Goal: Transaction & Acquisition: Purchase product/service

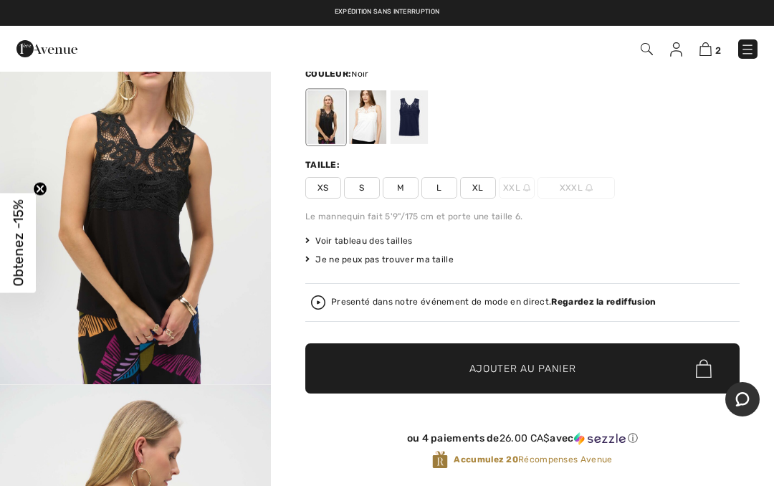
scroll to position [92, 0]
click at [701, 50] on img at bounding box center [706, 49] width 12 height 14
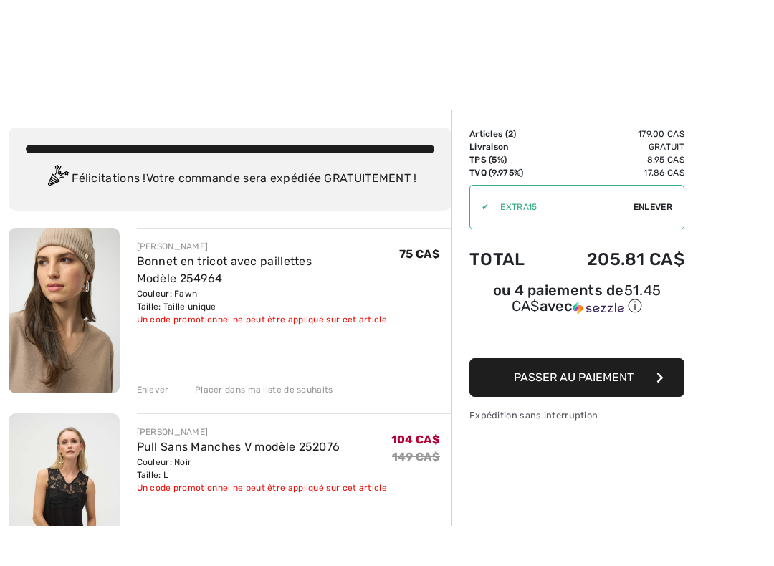
scroll to position [33, 0]
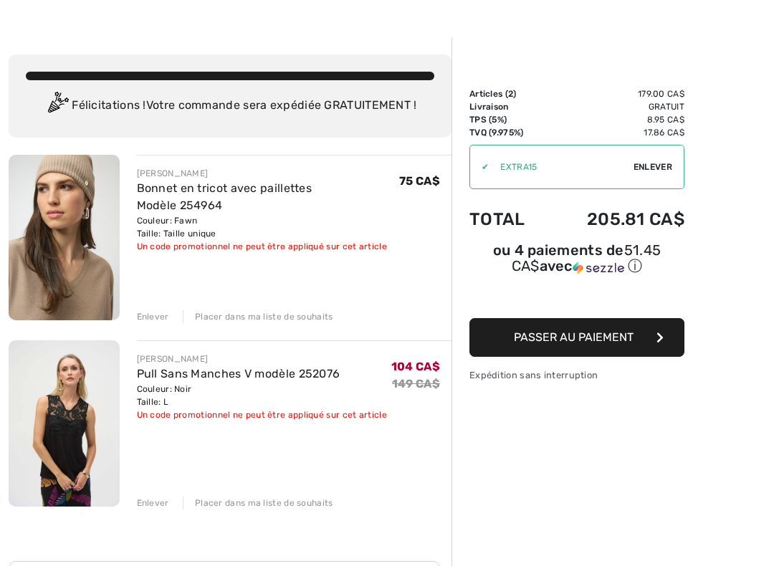
click at [143, 485] on div "Enlever" at bounding box center [153, 503] width 32 height 13
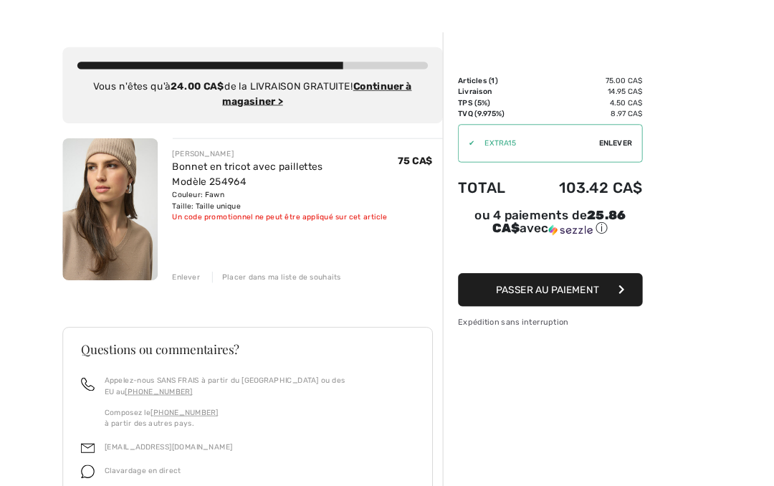
scroll to position [0, 0]
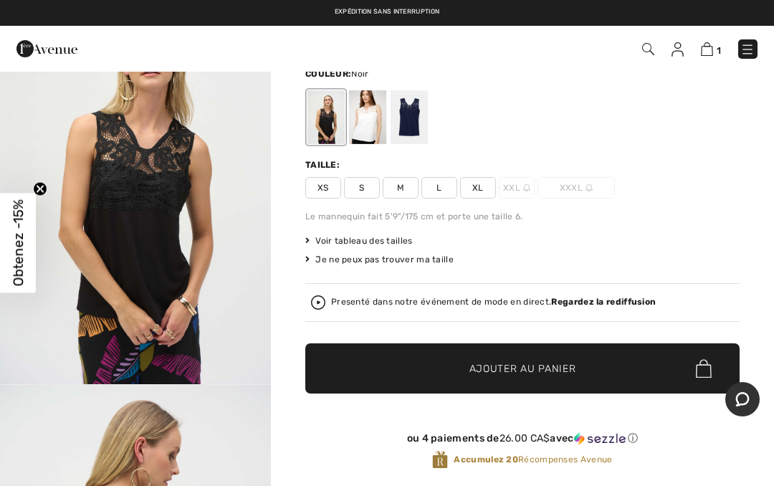
scroll to position [92, 0]
click at [477, 190] on span "XL" at bounding box center [478, 188] width 36 height 22
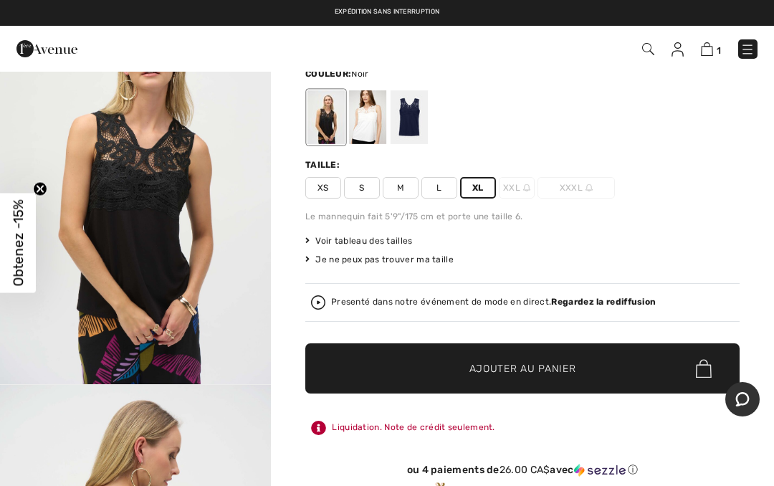
click at [488, 368] on span "Ajouter au panier" at bounding box center [522, 368] width 107 height 15
click at [702, 54] on img at bounding box center [706, 49] width 12 height 14
click at [705, 52] on img at bounding box center [706, 49] width 12 height 14
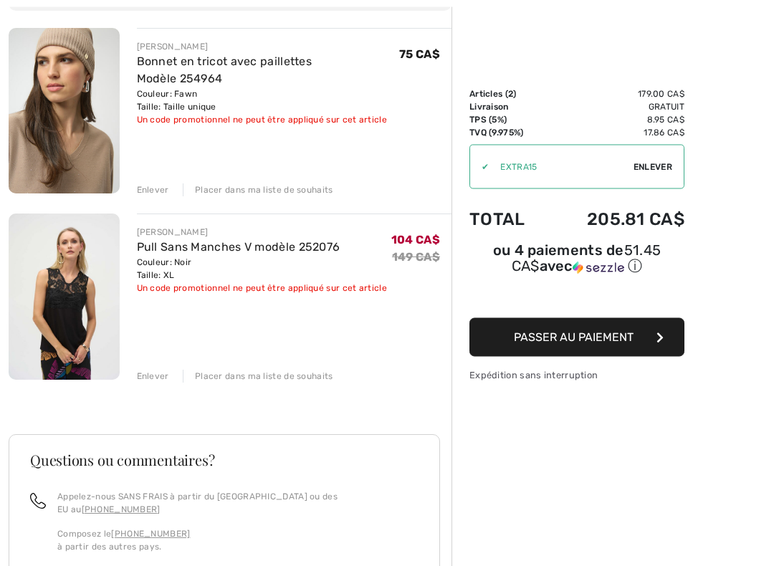
scroll to position [160, 0]
click at [141, 384] on div "[PERSON_NAME] en tricot avec paillettes Modèle 254964 Couleur: Fawn Taille: Tai…" at bounding box center [230, 414] width 443 height 773
click at [147, 381] on div "Enlever" at bounding box center [153, 376] width 32 height 13
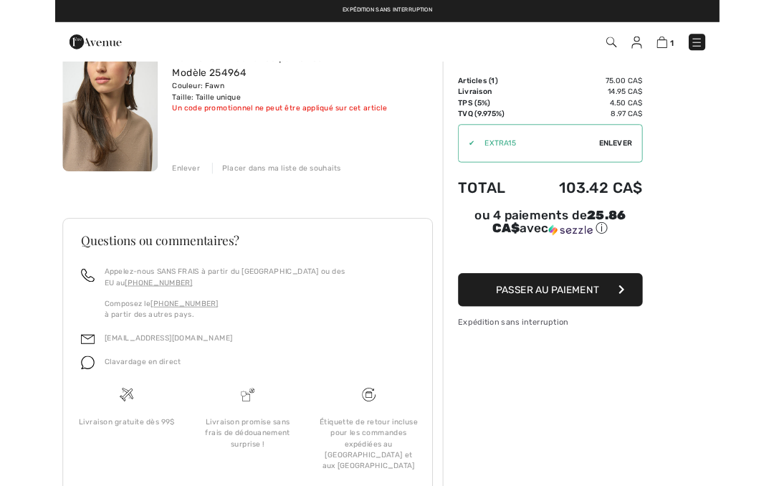
scroll to position [0, 0]
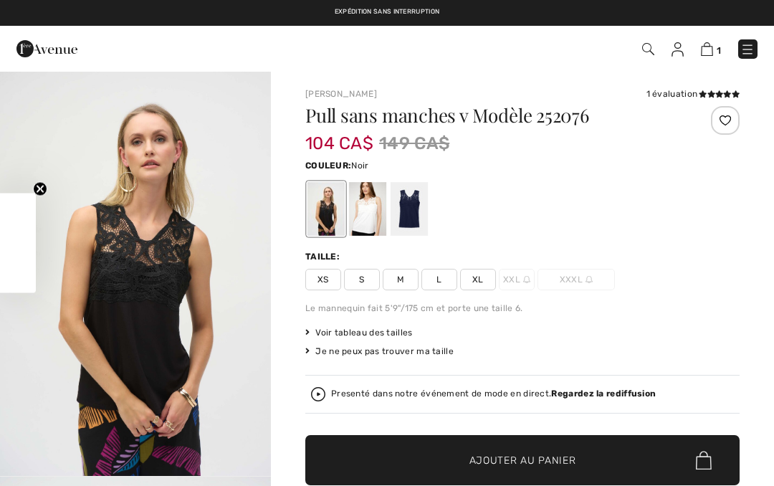
checkbox input "true"
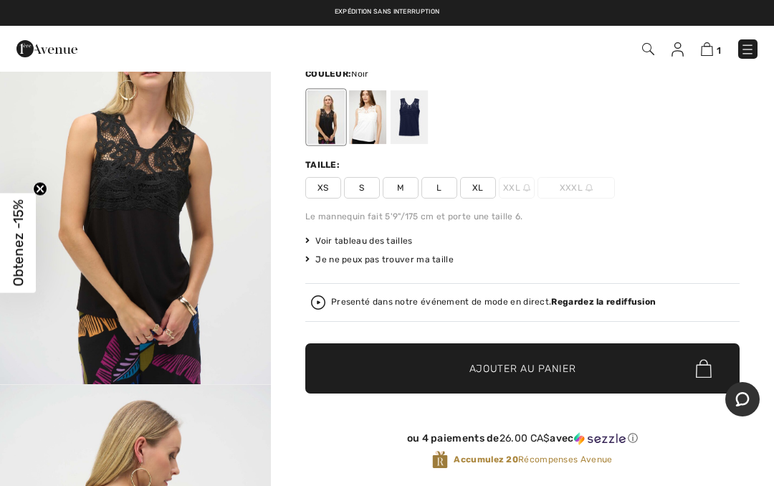
click at [738, 49] on link at bounding box center [747, 48] width 19 height 19
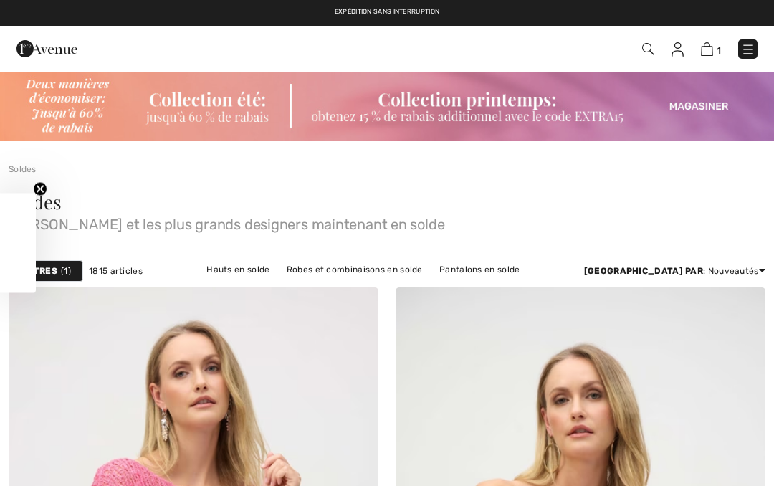
checkbox input "true"
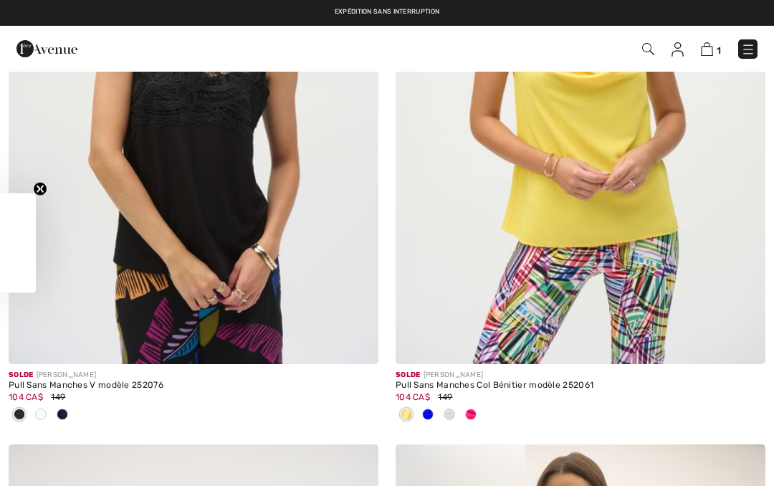
scroll to position [1113, 0]
click at [741, 49] on img at bounding box center [748, 49] width 14 height 14
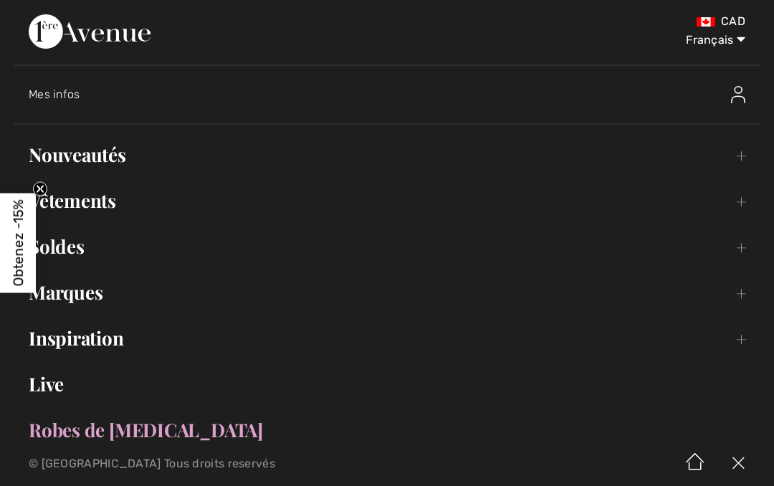
scroll to position [0, 0]
click at [52, 348] on link "Inspiration Toggle submenu" at bounding box center [386, 339] width 745 height 32
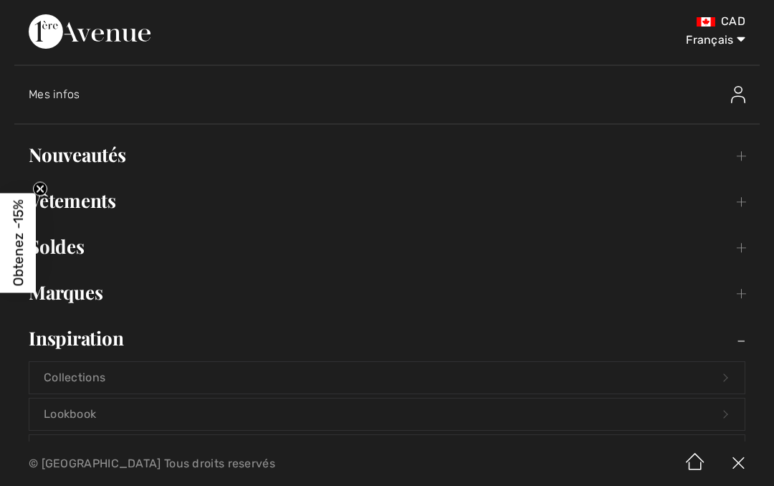
click at [59, 157] on link "Nouveautés Toggle submenu" at bounding box center [386, 155] width 745 height 32
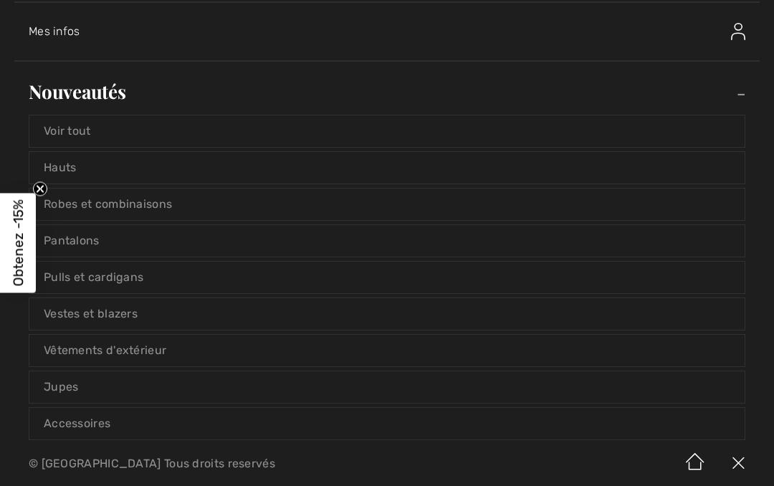
scroll to position [70, 0]
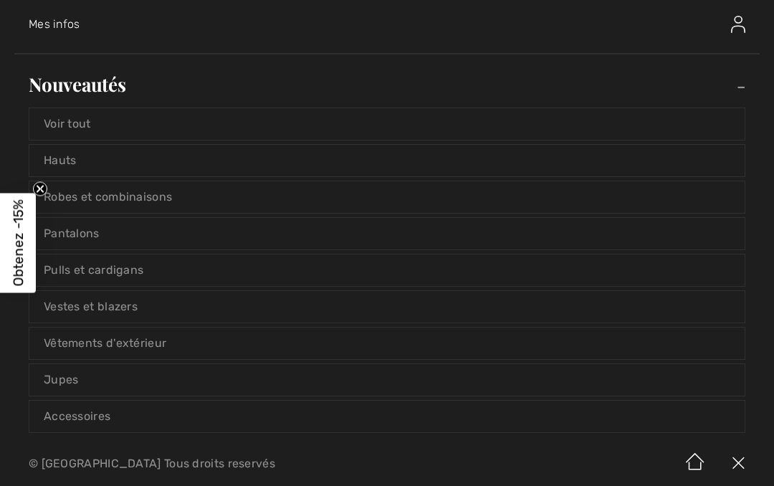
click at [65, 419] on link "Accessoires" at bounding box center [386, 417] width 715 height 32
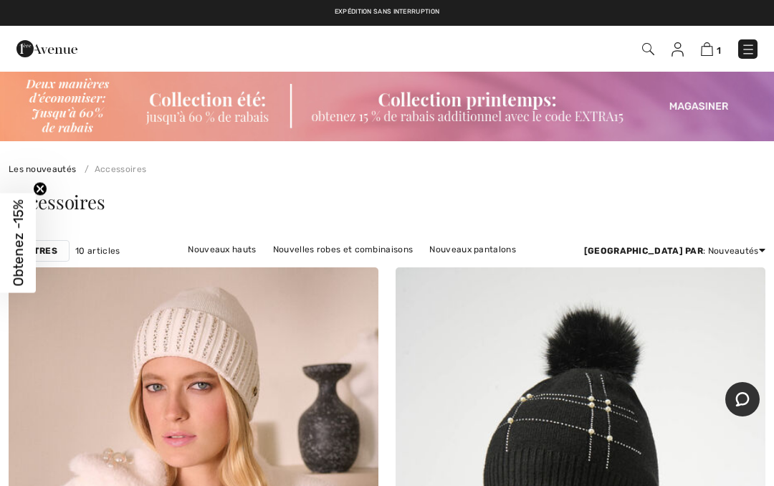
checkbox input "true"
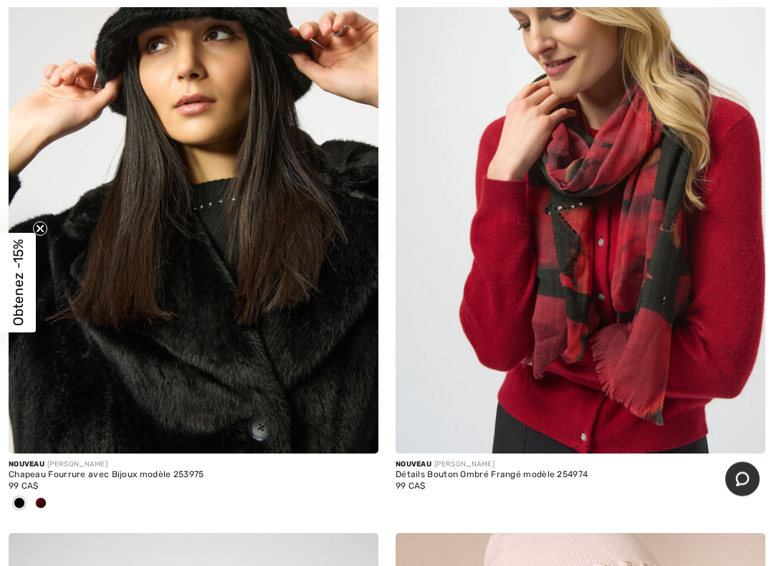
scroll to position [1639, 0]
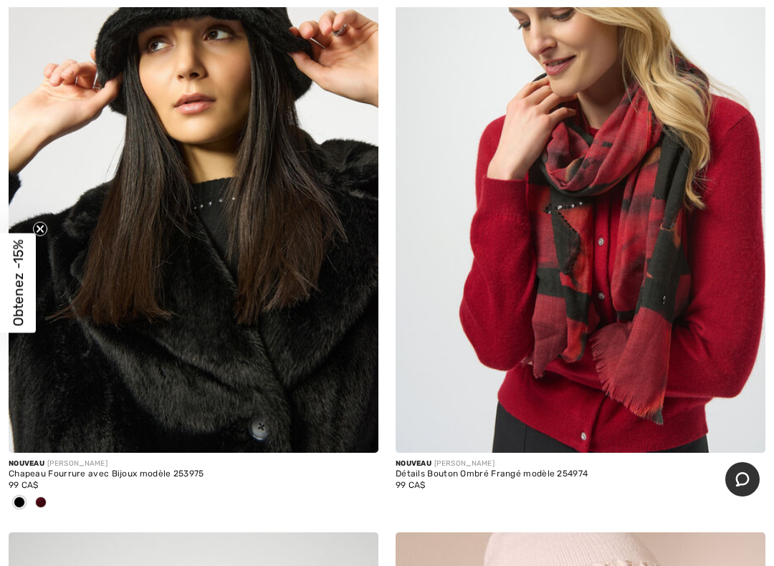
click at [130, 417] on img at bounding box center [194, 175] width 370 height 555
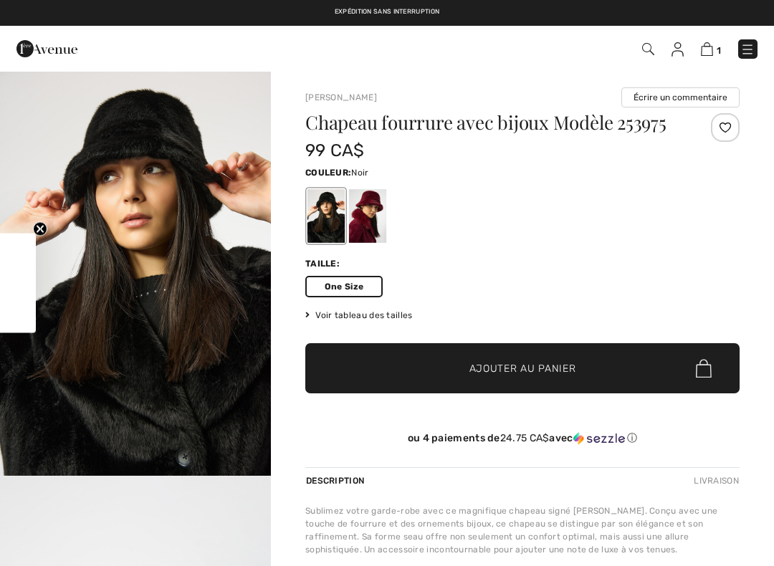
checkbox input "true"
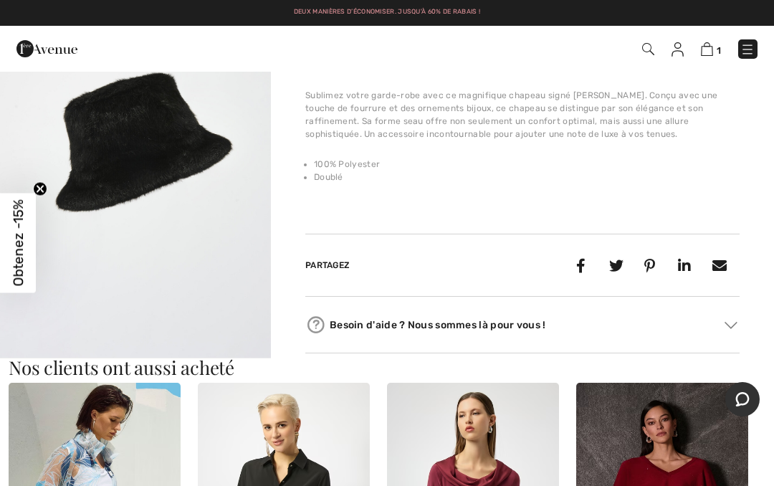
scroll to position [407, 0]
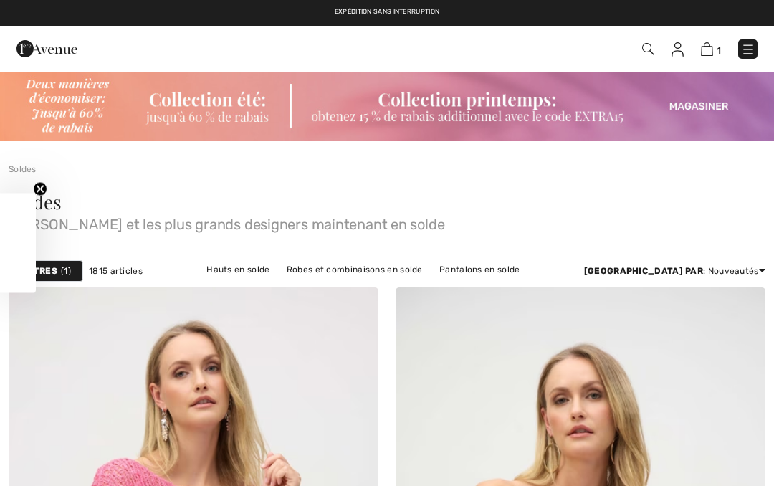
checkbox input "true"
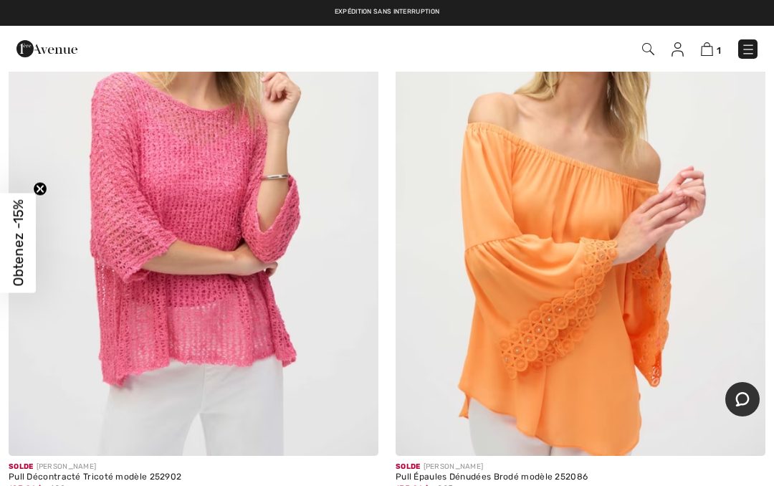
scroll to position [386, 0]
click at [743, 47] on img at bounding box center [748, 49] width 14 height 14
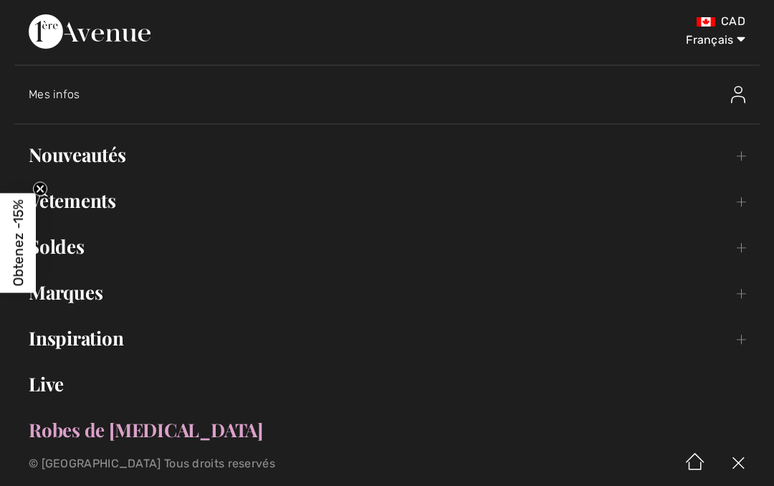
click at [77, 161] on link "Nouveautés Toggle submenu" at bounding box center [386, 155] width 745 height 32
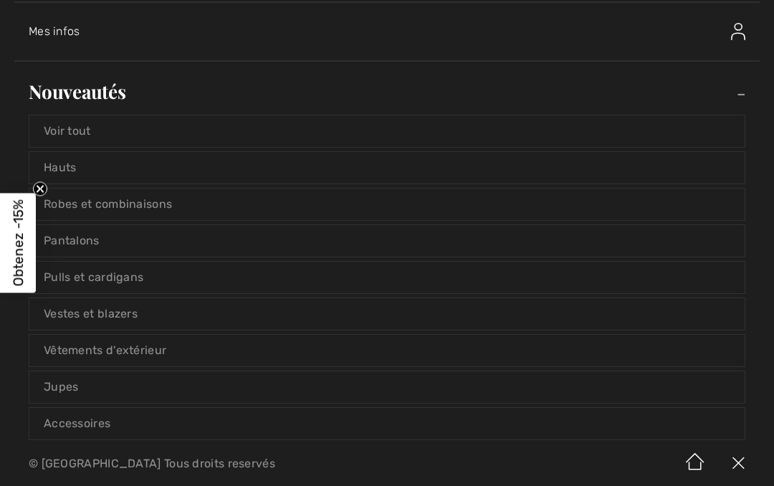
scroll to position [67, 0]
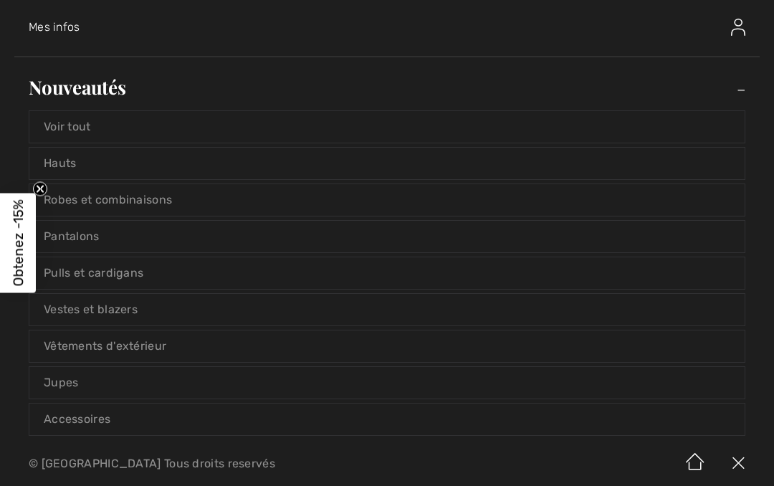
click at [40, 434] on link "Accessoires" at bounding box center [386, 420] width 715 height 32
click at [64, 418] on link "Accessoires" at bounding box center [386, 420] width 715 height 32
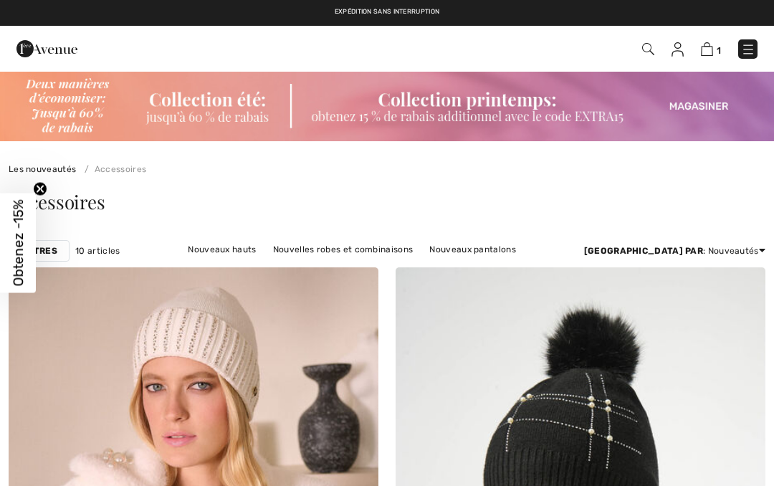
checkbox input "true"
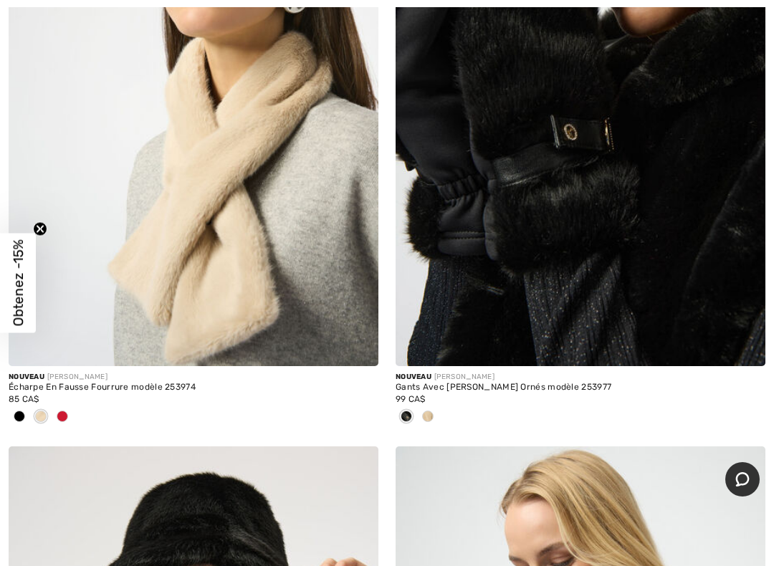
scroll to position [1100, 0]
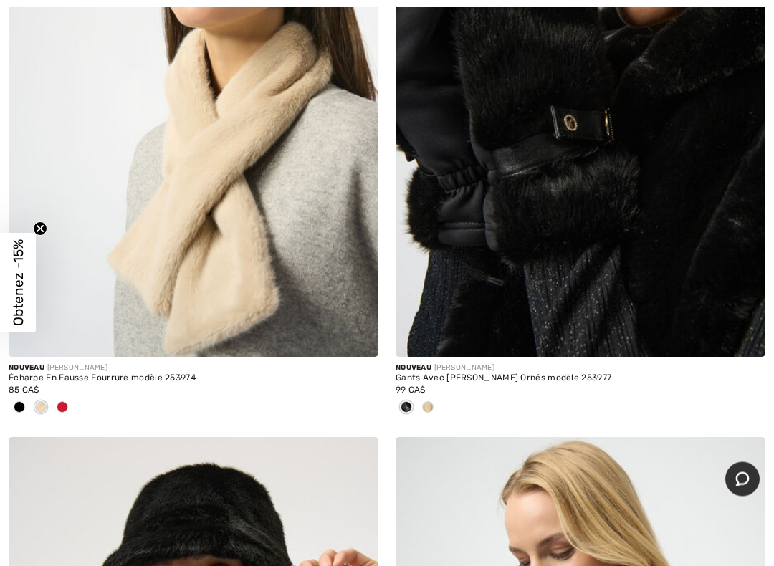
click at [181, 259] on img at bounding box center [194, 80] width 370 height 555
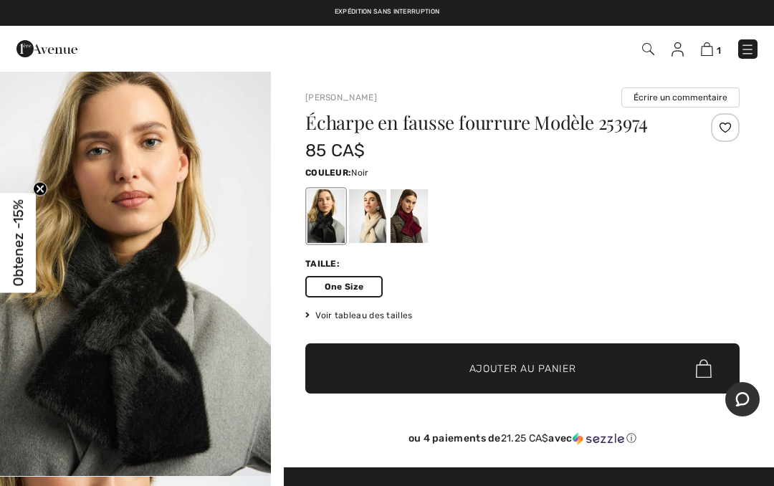
click at [371, 228] on div at bounding box center [367, 216] width 37 height 54
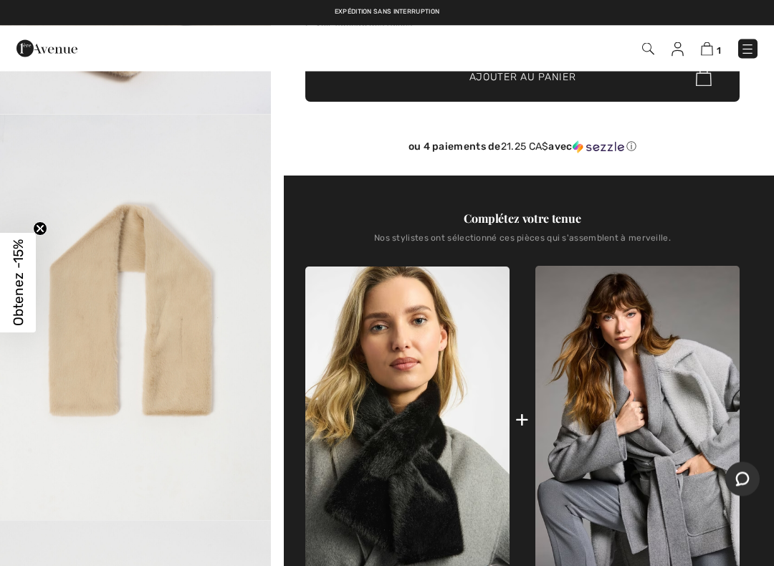
scroll to position [292, 0]
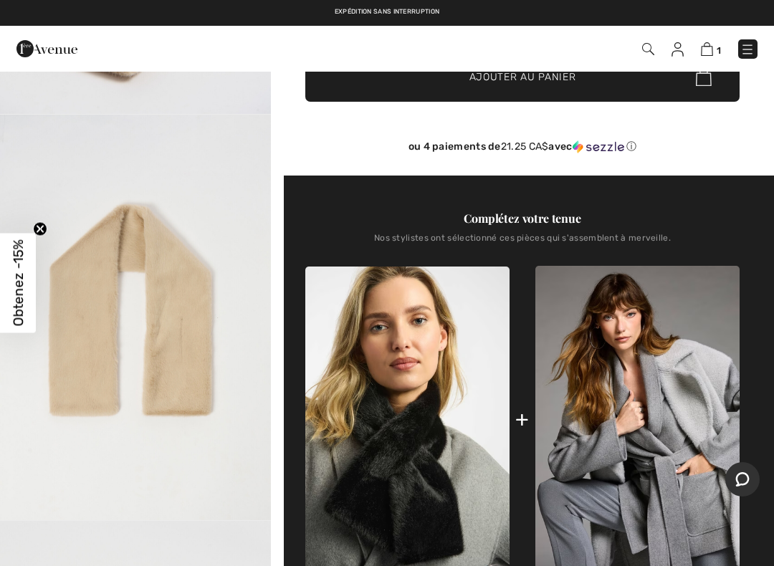
click at [87, 444] on img "3 / 4" at bounding box center [135, 318] width 271 height 406
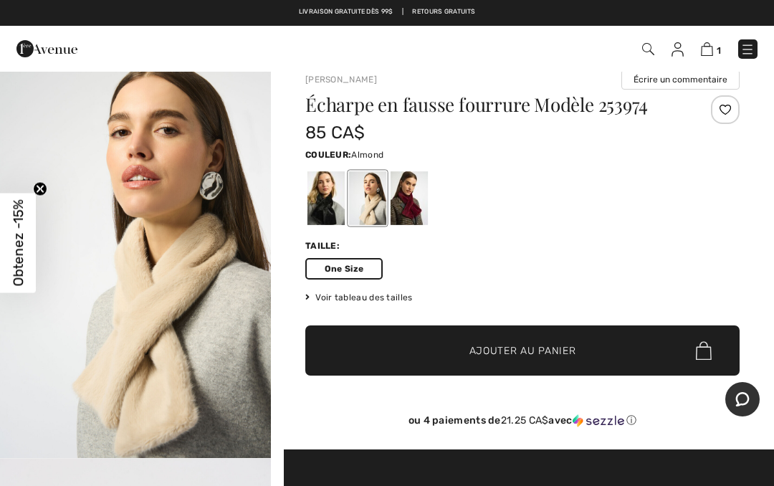
scroll to position [17, 0]
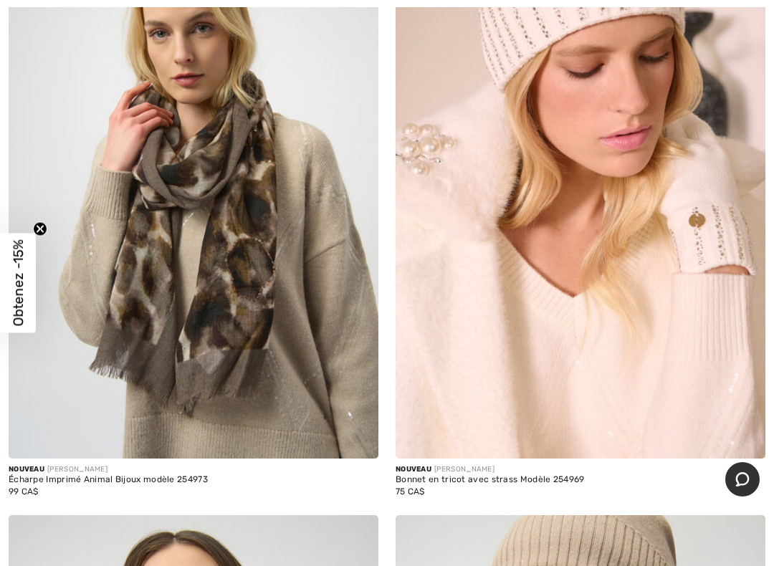
scroll to position [2274, 0]
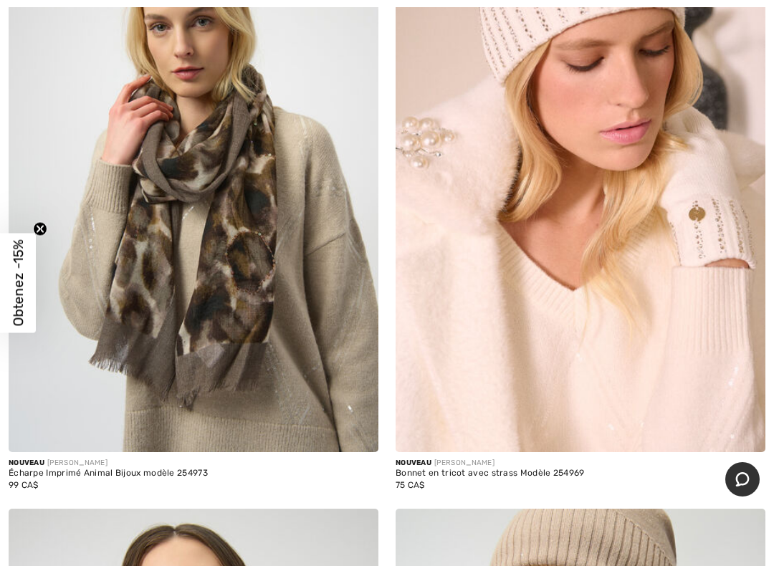
click at [147, 313] on img at bounding box center [194, 175] width 370 height 555
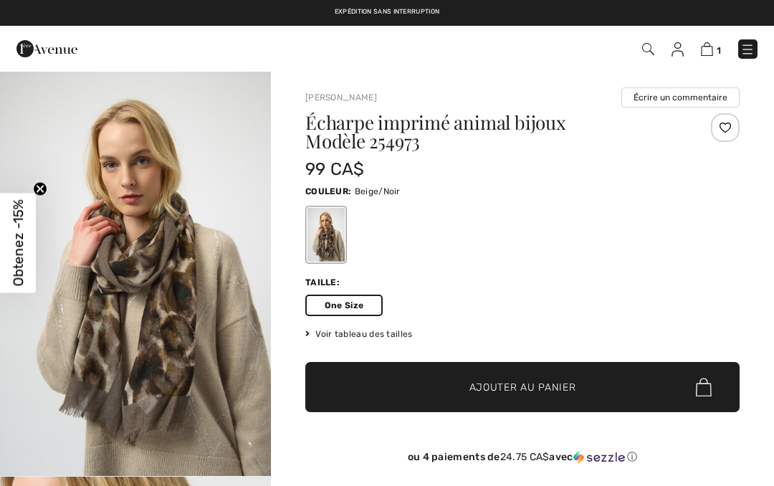
checkbox input "true"
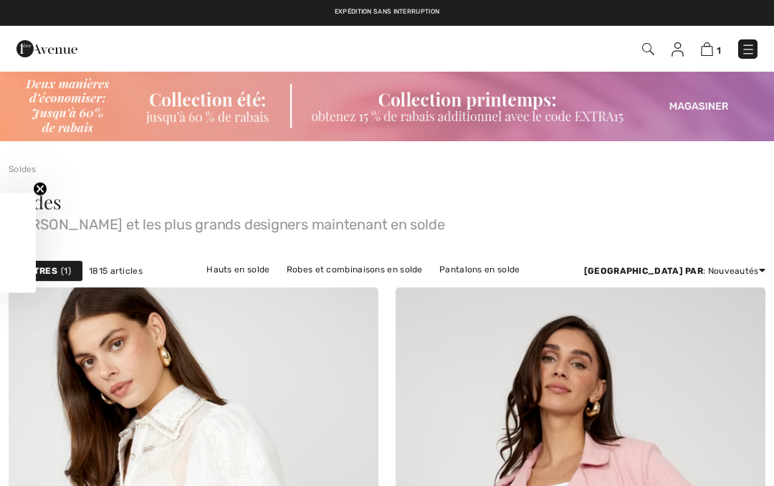
checkbox input "true"
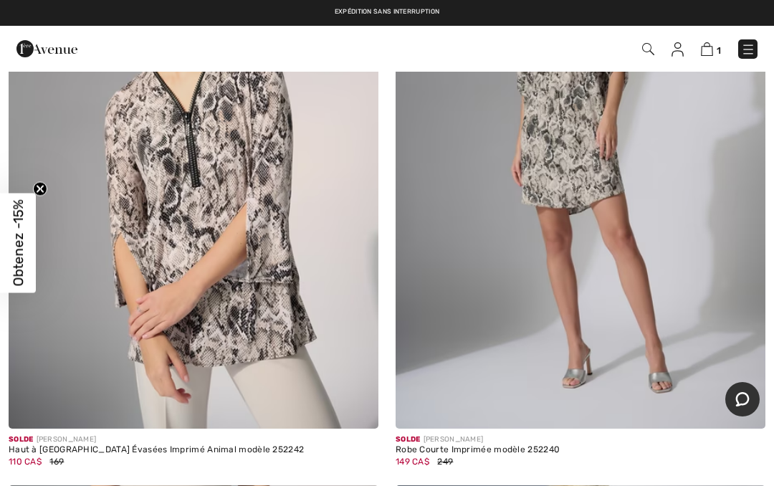
scroll to position [9929, 0]
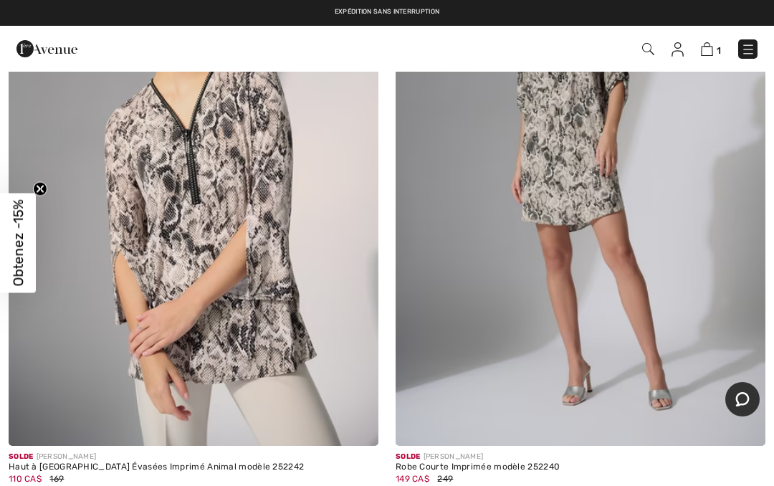
click at [744, 49] on img at bounding box center [748, 49] width 14 height 14
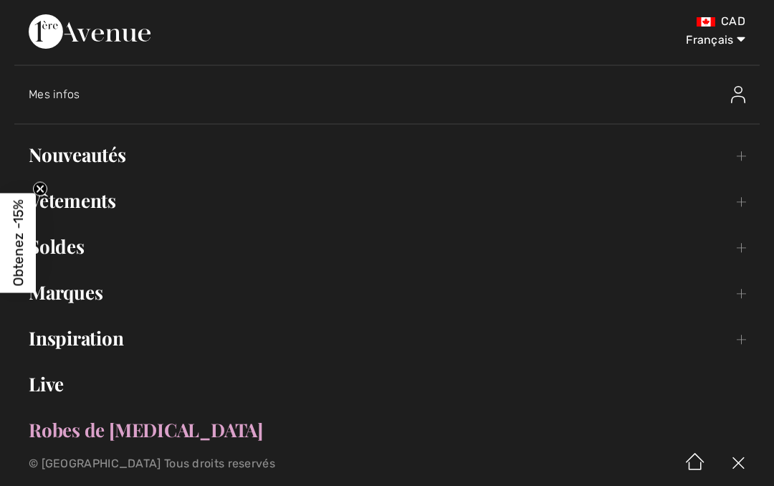
click at [78, 166] on link "Nouveautés Toggle submenu" at bounding box center [386, 155] width 745 height 32
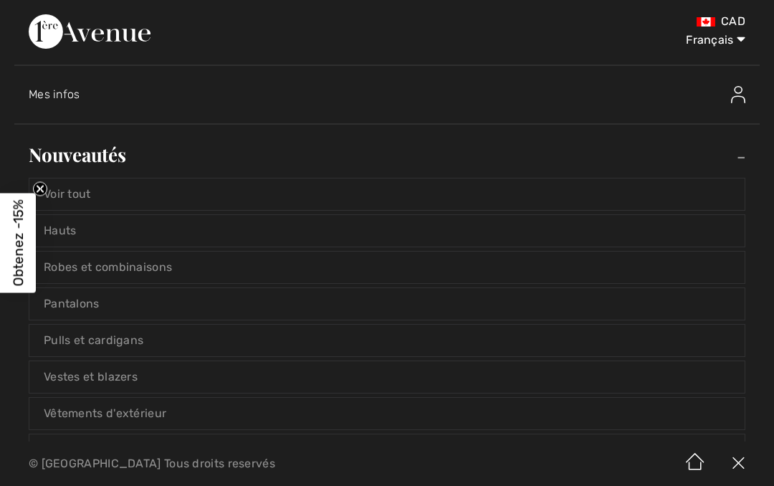
click at [51, 340] on link "Pulls et cardigans" at bounding box center [386, 341] width 715 height 32
click at [70, 350] on link "Pulls et cardigans" at bounding box center [386, 341] width 715 height 32
click at [77, 345] on link "Pulls et cardigans" at bounding box center [386, 341] width 715 height 32
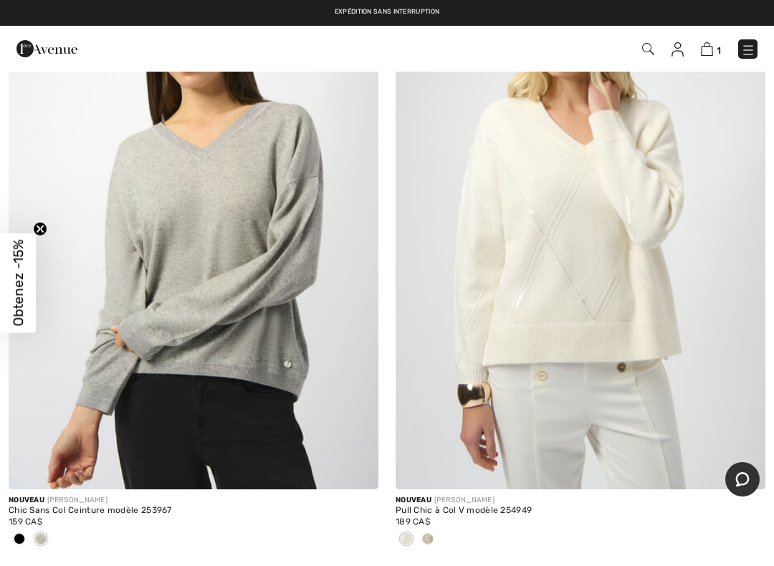
scroll to position [5398, 0]
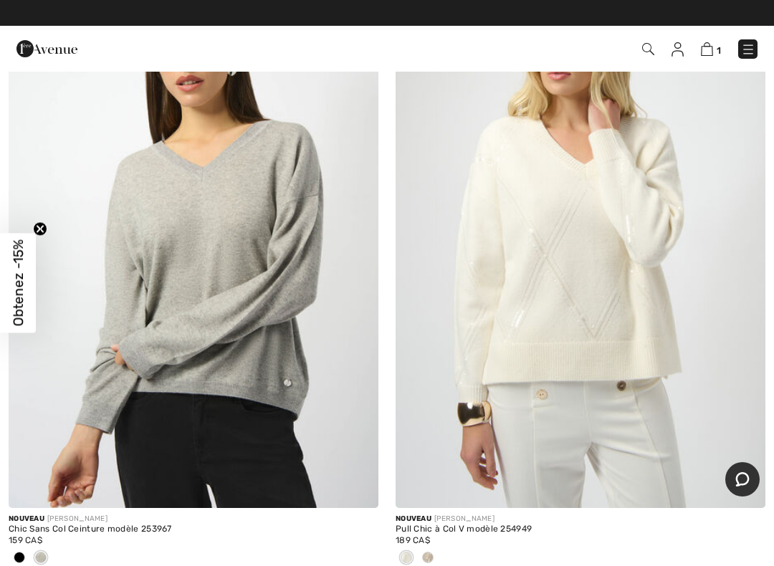
click at [511, 297] on img at bounding box center [581, 230] width 370 height 555
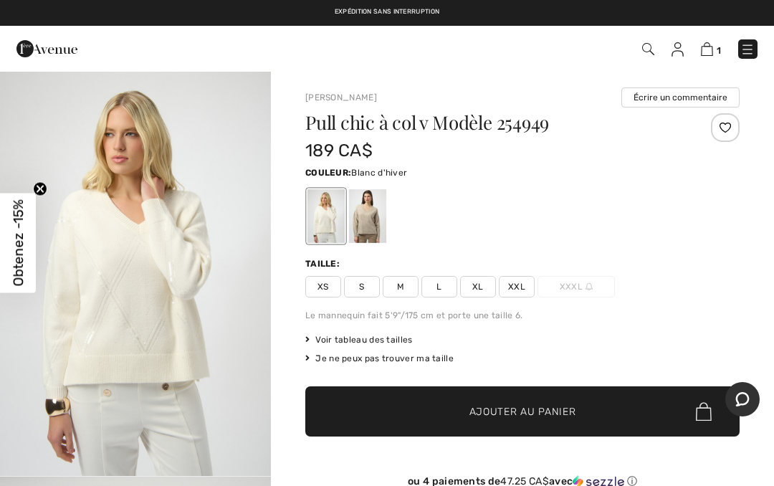
click at [98, 249] on img "1 / 5" at bounding box center [135, 273] width 271 height 406
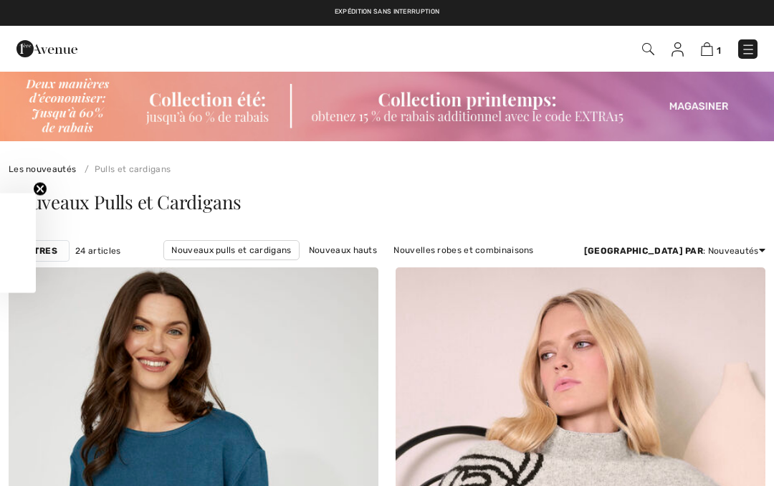
checkbox input "true"
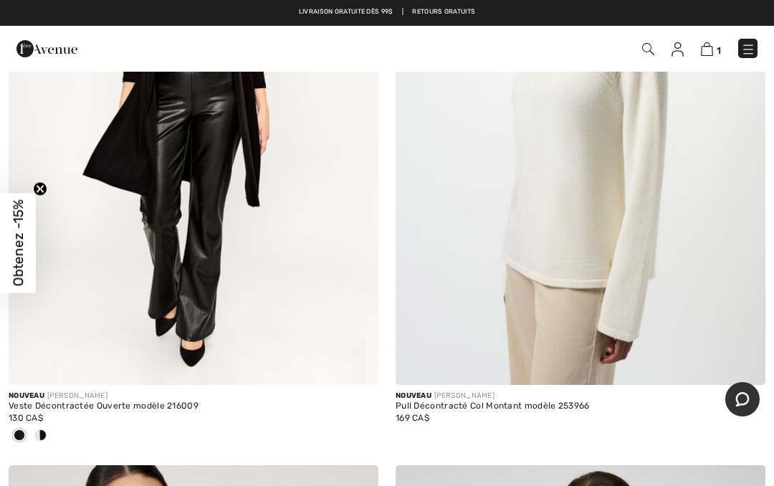
scroll to position [2264, 0]
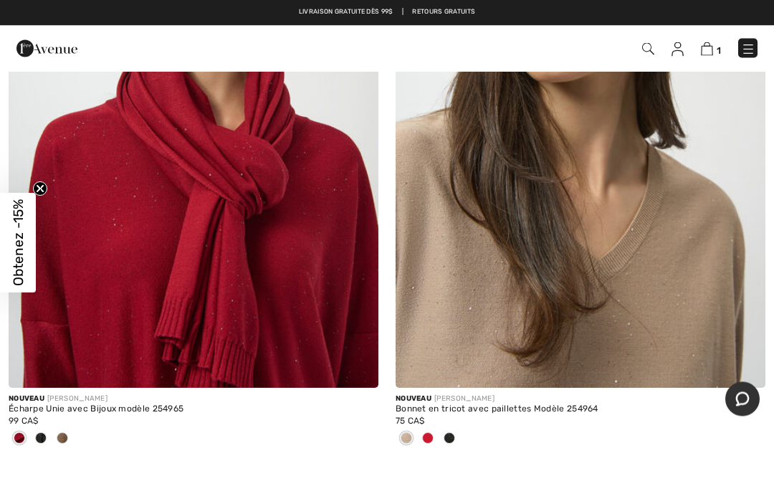
scroll to position [2950, 0]
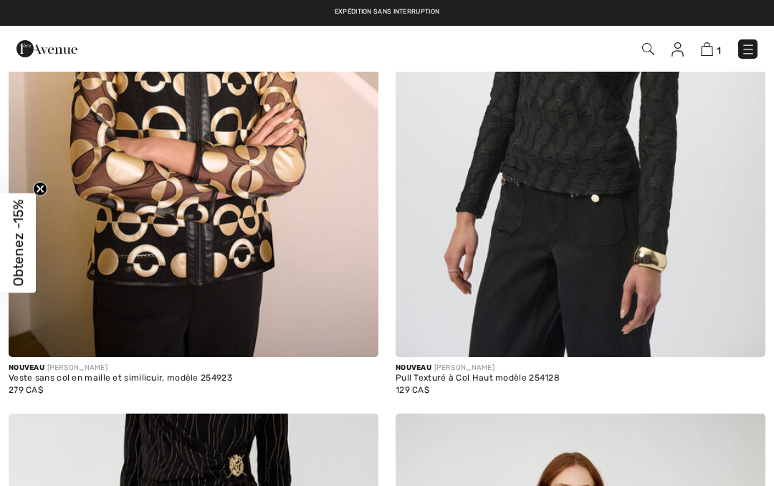
scroll to position [485, 0]
click at [734, 47] on span "1" at bounding box center [546, 48] width 424 height 19
click at [743, 56] on img at bounding box center [748, 49] width 14 height 14
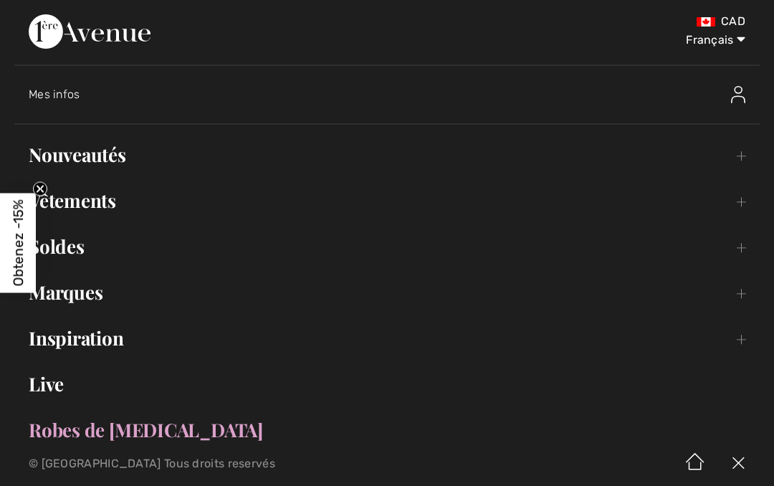
click at [63, 155] on link "Nouveautés Toggle submenu" at bounding box center [386, 155] width 745 height 32
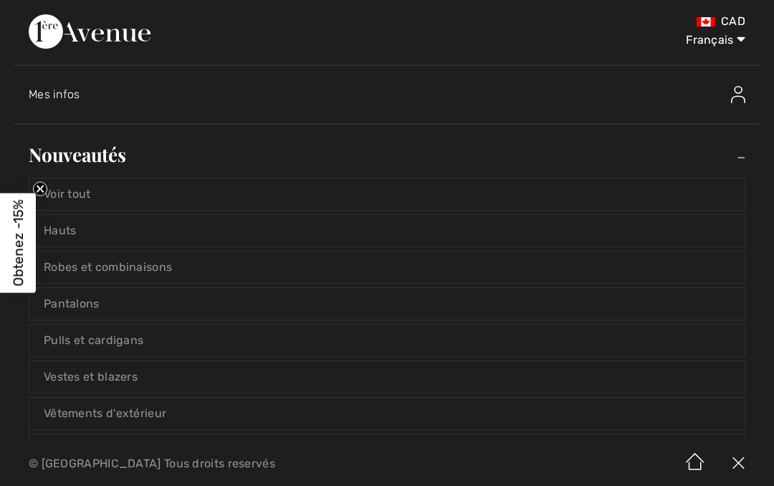
click at [63, 343] on link "Pulls et cardigans" at bounding box center [386, 341] width 715 height 32
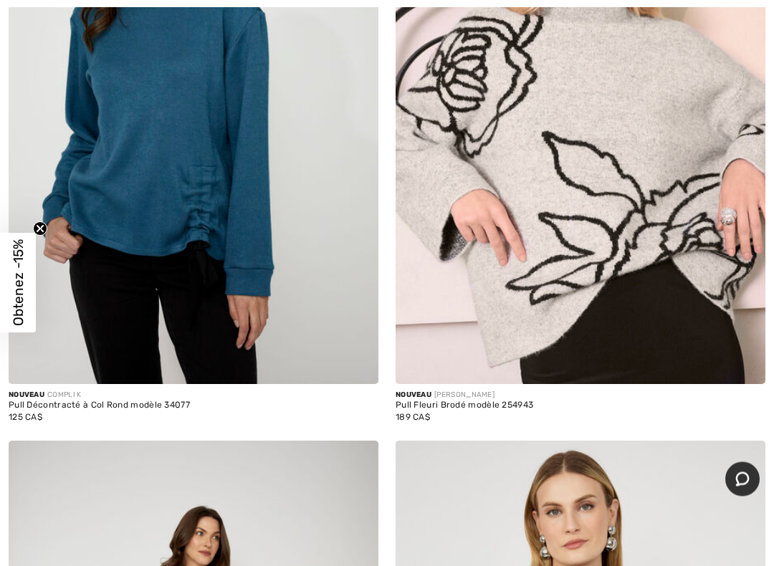
scroll to position [438, 0]
click at [79, 305] on img at bounding box center [194, 106] width 370 height 555
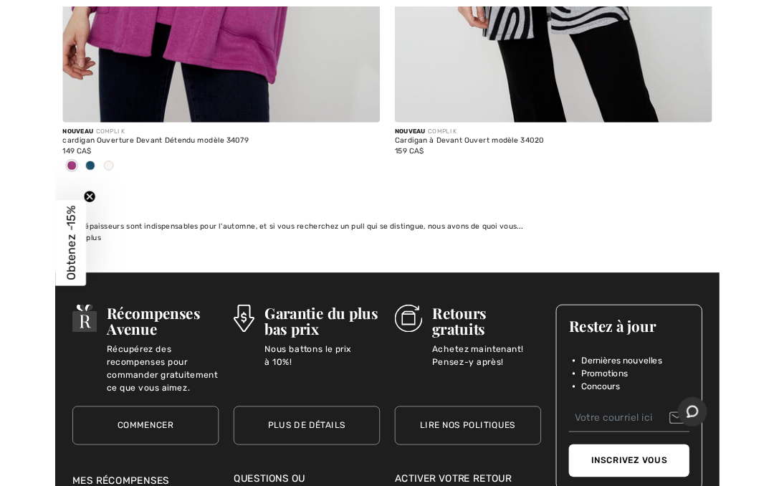
scroll to position [7645, 0]
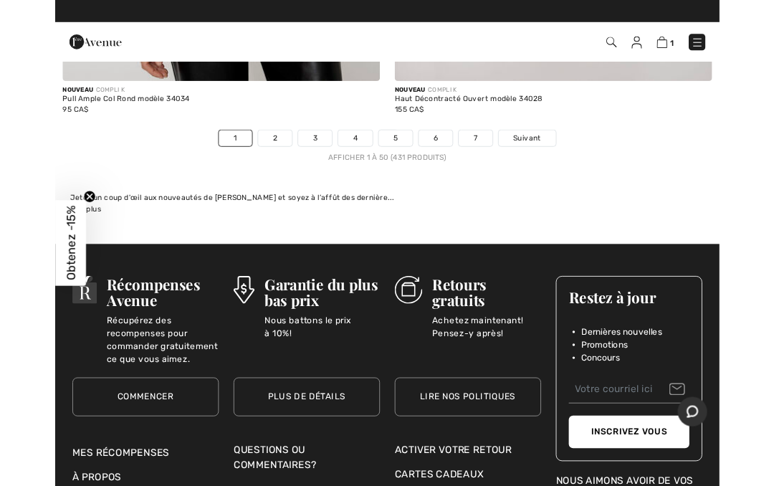
scroll to position [16073, 0]
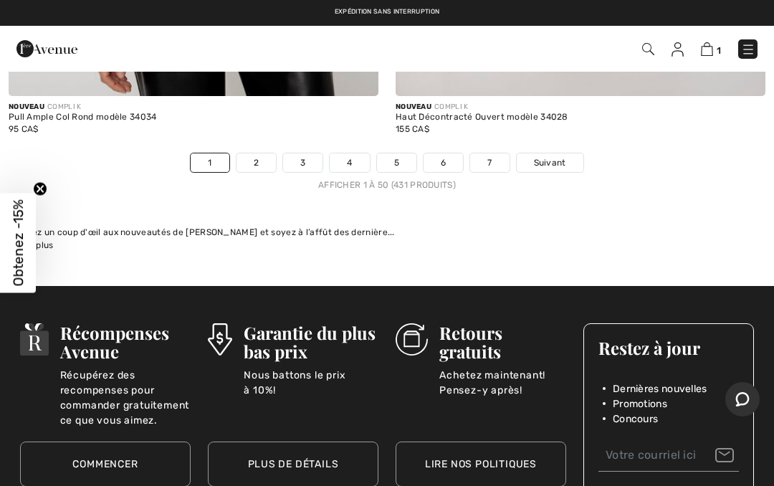
click at [262, 154] on link "2" at bounding box center [256, 162] width 39 height 19
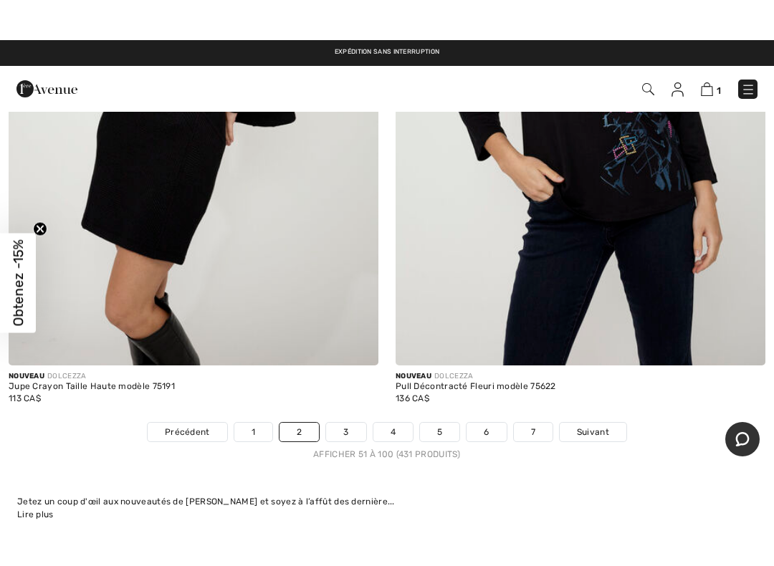
scroll to position [15624, 0]
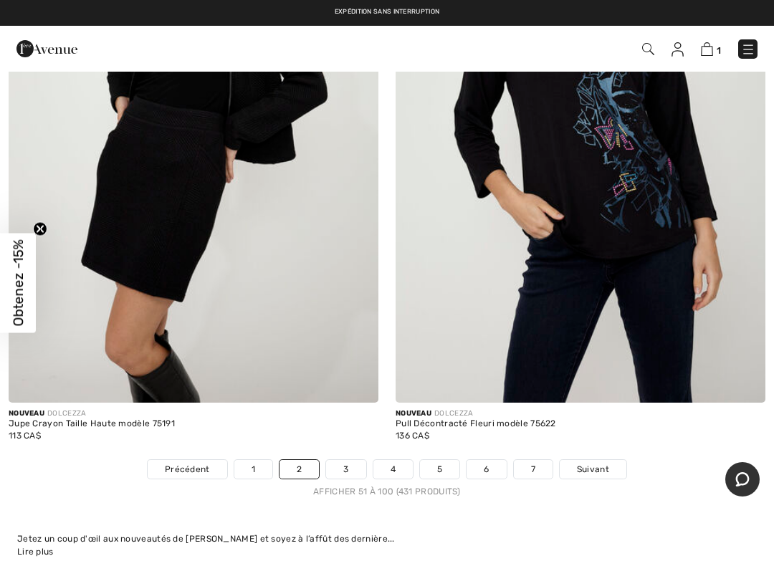
click at [348, 460] on link "3" at bounding box center [345, 469] width 39 height 19
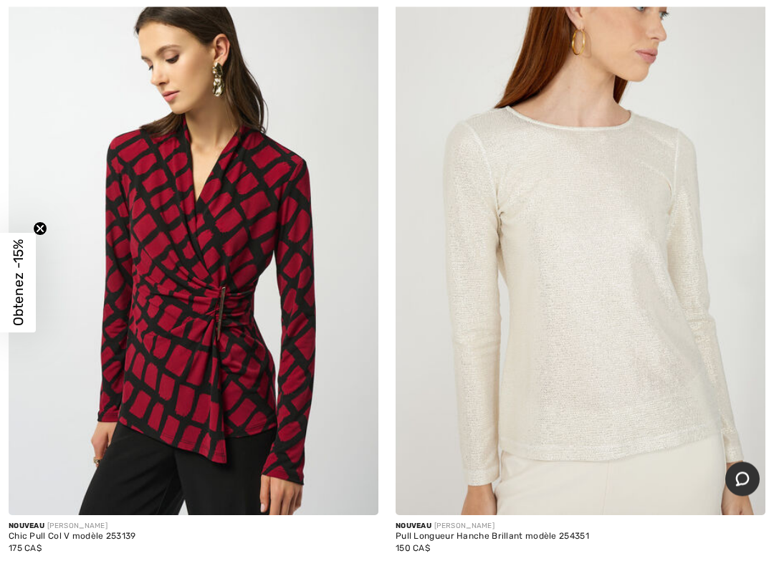
scroll to position [9812, 0]
click at [482, 356] on img at bounding box center [581, 238] width 370 height 555
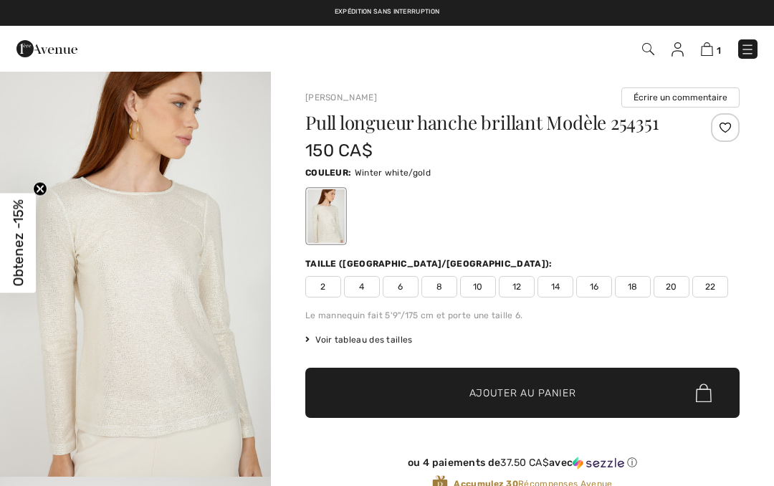
checkbox input "true"
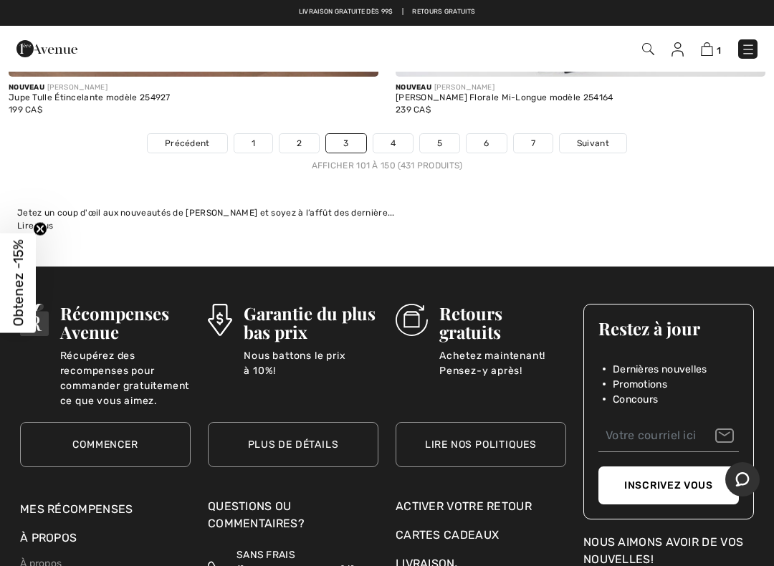
scroll to position [16055, 0]
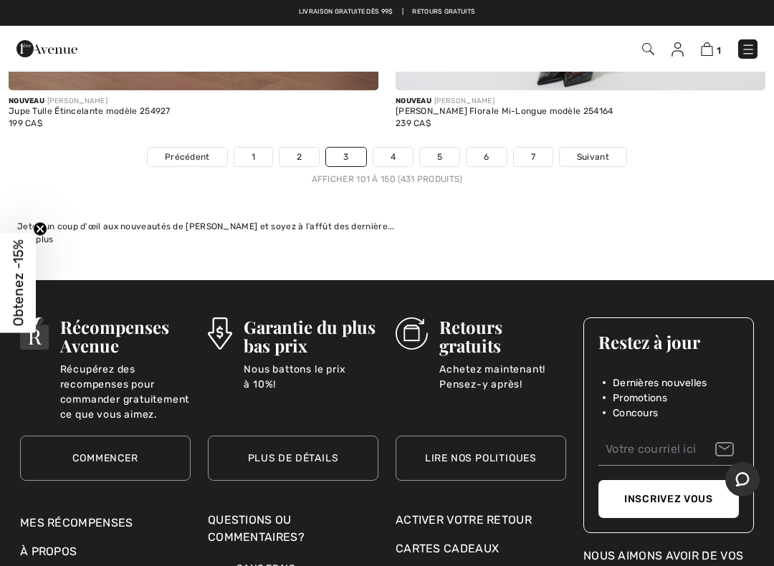
click at [388, 148] on link "4" at bounding box center [392, 157] width 39 height 19
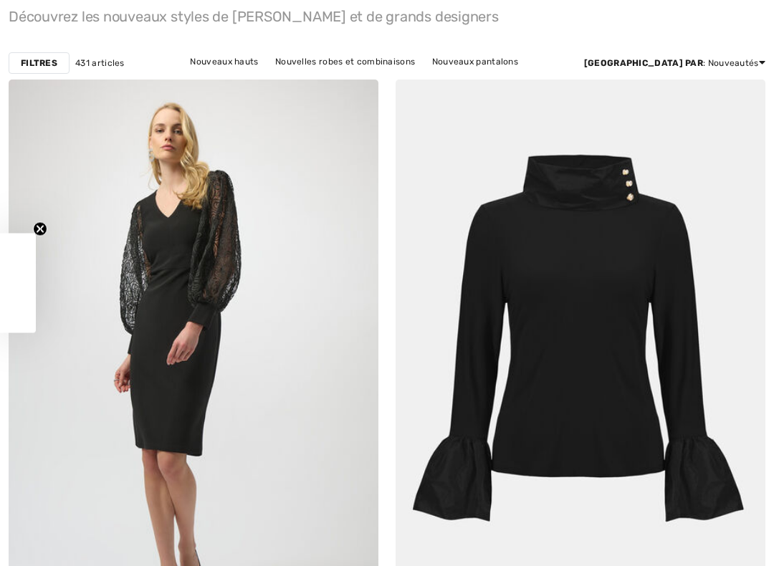
checkbox input "true"
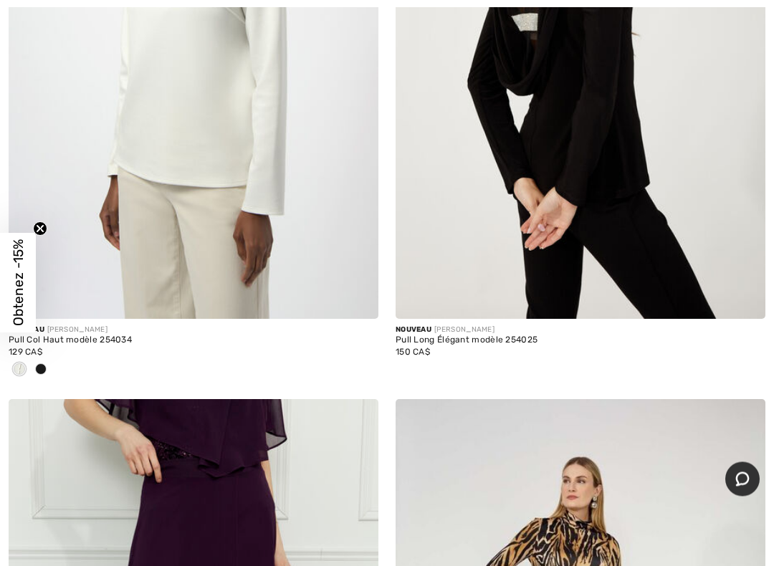
scroll to position [1159, 0]
click at [145, 176] on img at bounding box center [194, 40] width 370 height 555
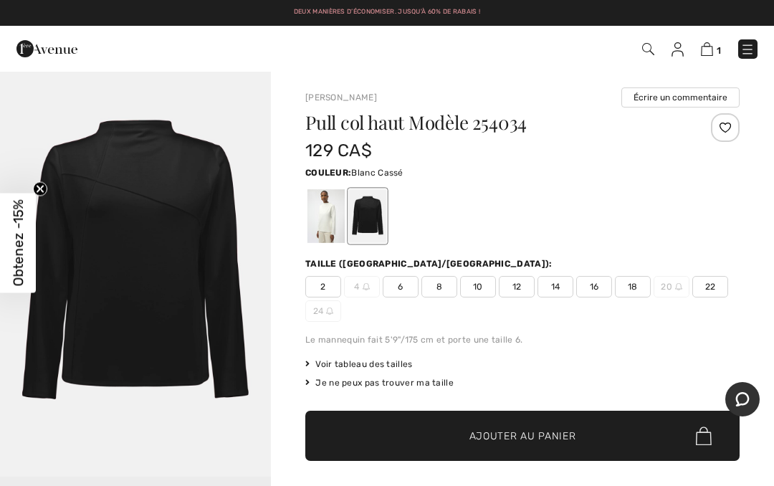
click at [314, 216] on div at bounding box center [325, 216] width 37 height 54
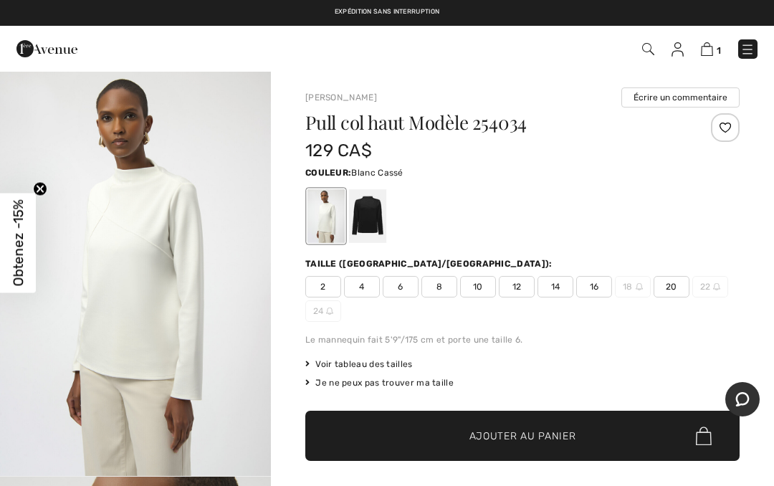
click at [589, 285] on span "16" at bounding box center [594, 287] width 36 height 22
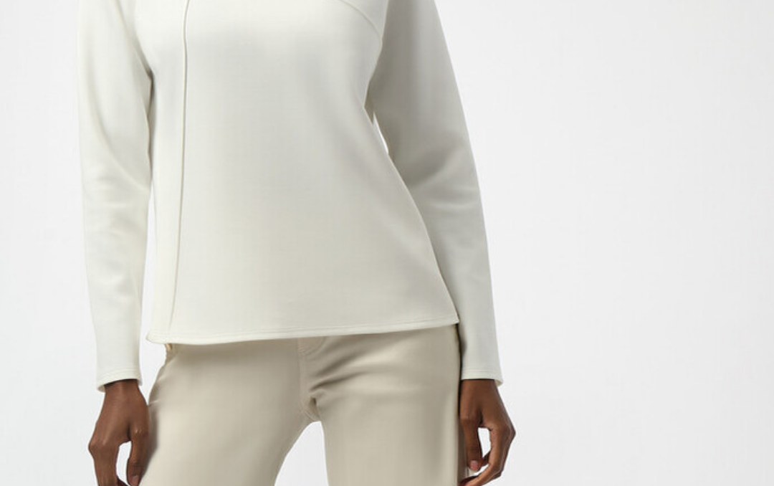
scroll to position [1612, 0]
click at [24, 108] on img "4 / 5" at bounding box center [135, 311] width 271 height 406
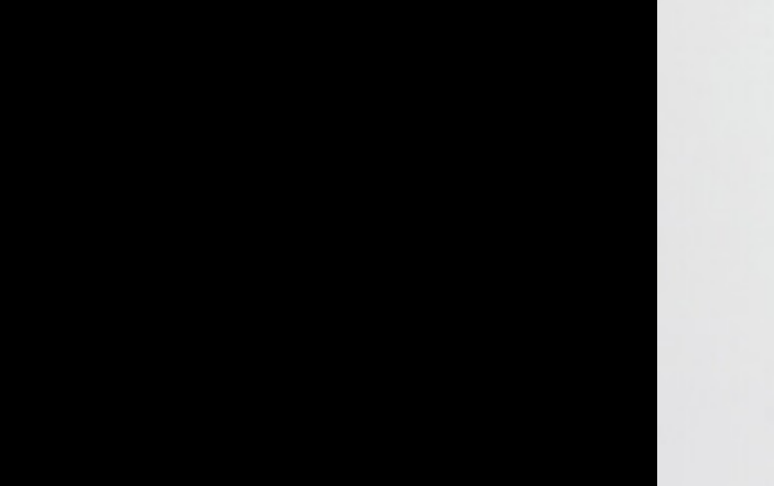
scroll to position [1385, 0]
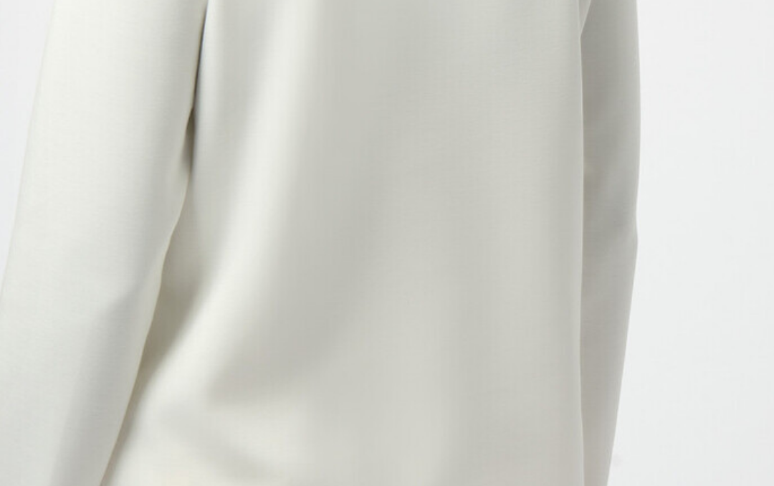
scroll to position [1270, 0]
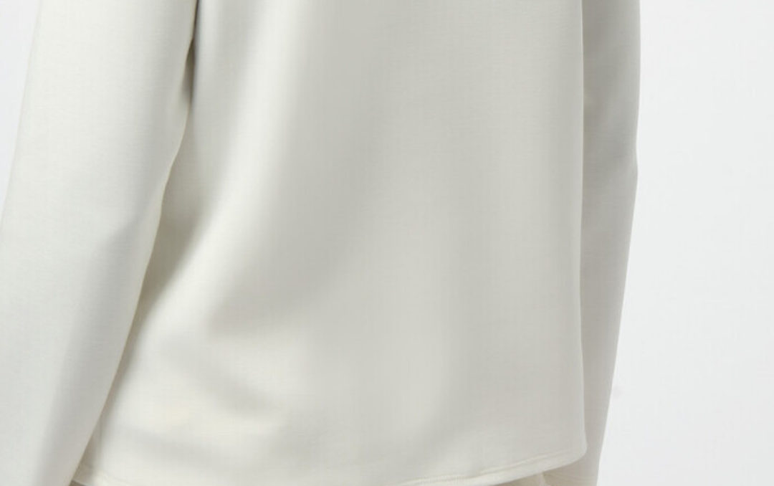
click at [30, 70] on img "3 / 5" at bounding box center [135, 211] width 271 height 406
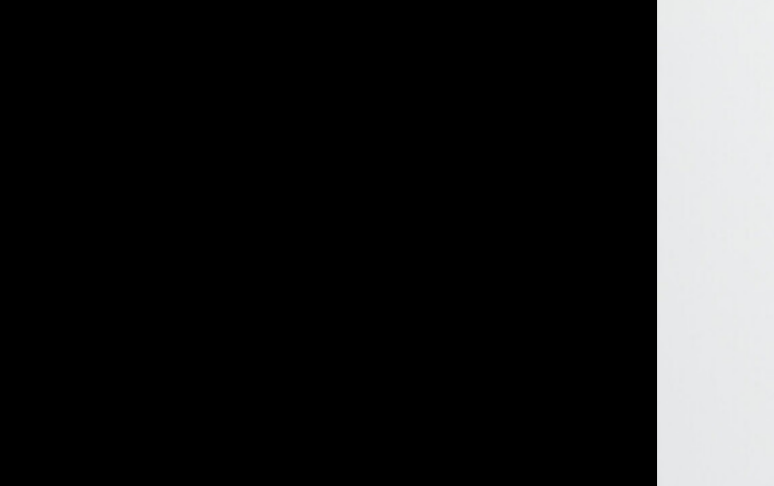
scroll to position [1287, 0]
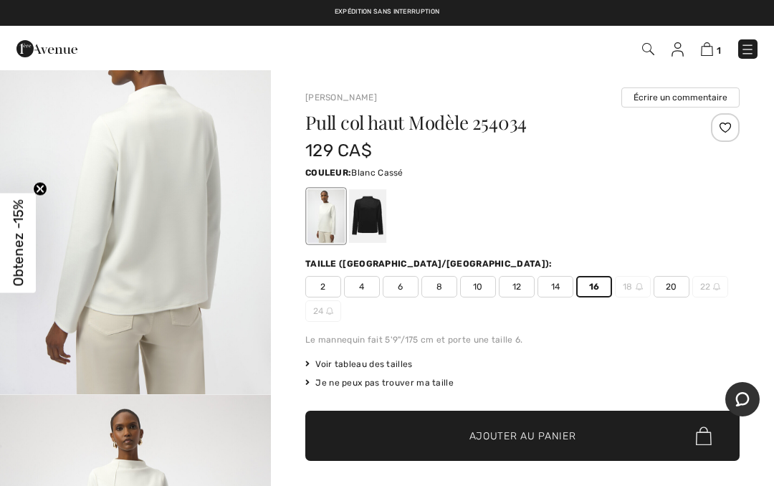
scroll to position [1301, 0]
click at [490, 432] on span "Ajouter au panier" at bounding box center [522, 436] width 107 height 15
click at [702, 53] on img at bounding box center [706, 49] width 12 height 14
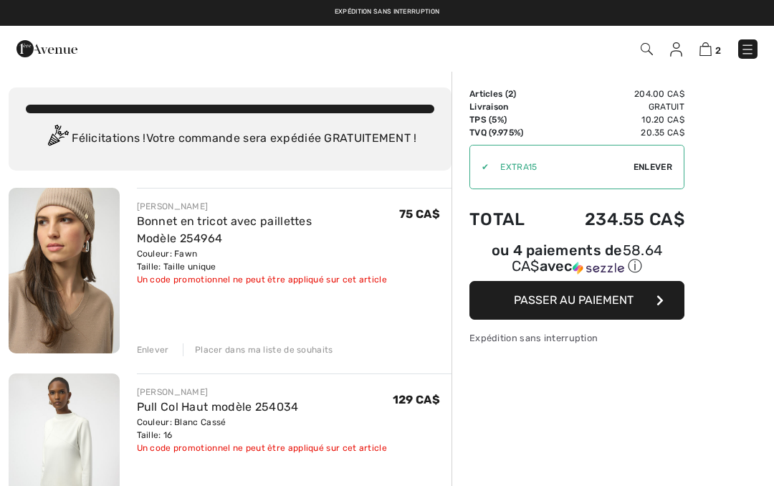
checkbox input "true"
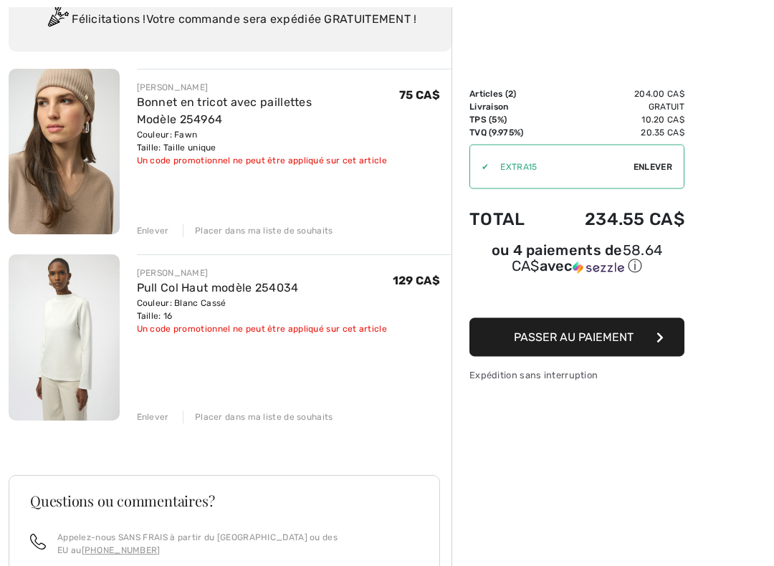
scroll to position [123, 0]
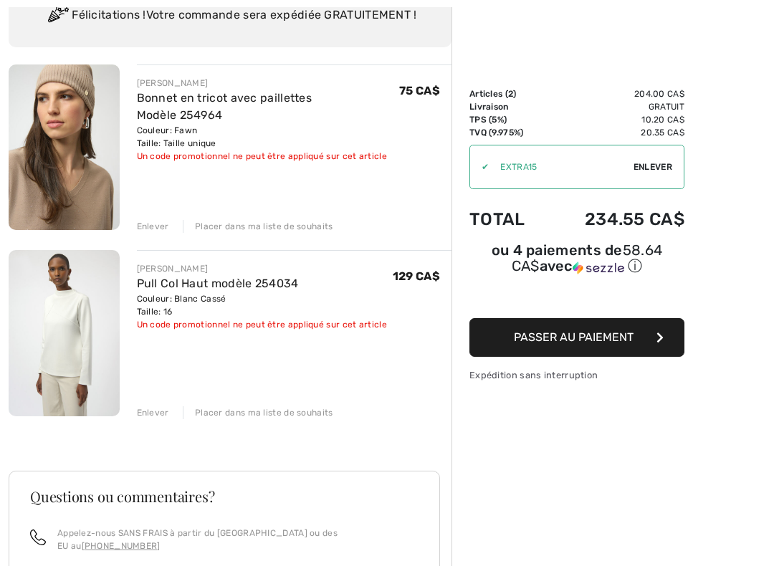
click at [140, 414] on div "Enlever" at bounding box center [153, 412] width 32 height 13
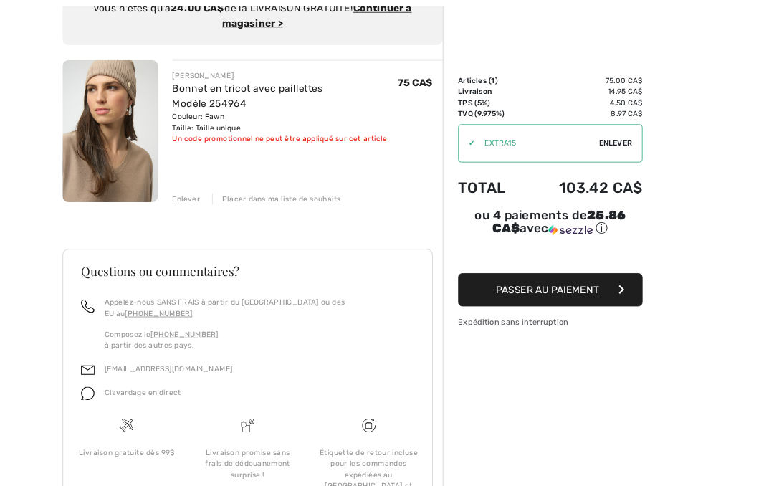
scroll to position [0, 0]
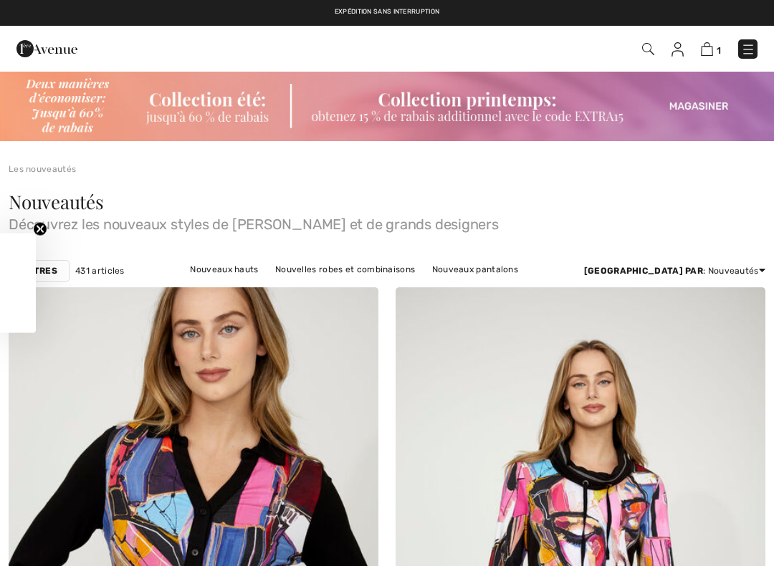
checkbox input "true"
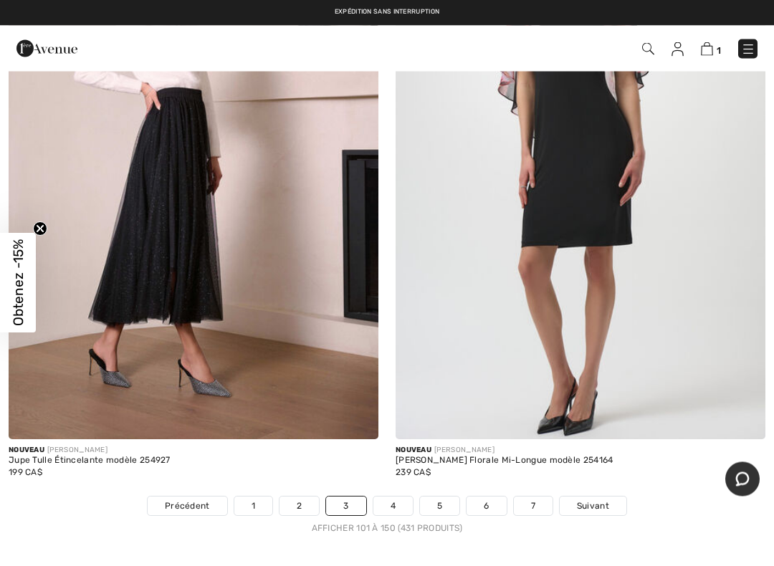
scroll to position [15706, 0]
click at [385, 497] on link "4" at bounding box center [392, 506] width 39 height 19
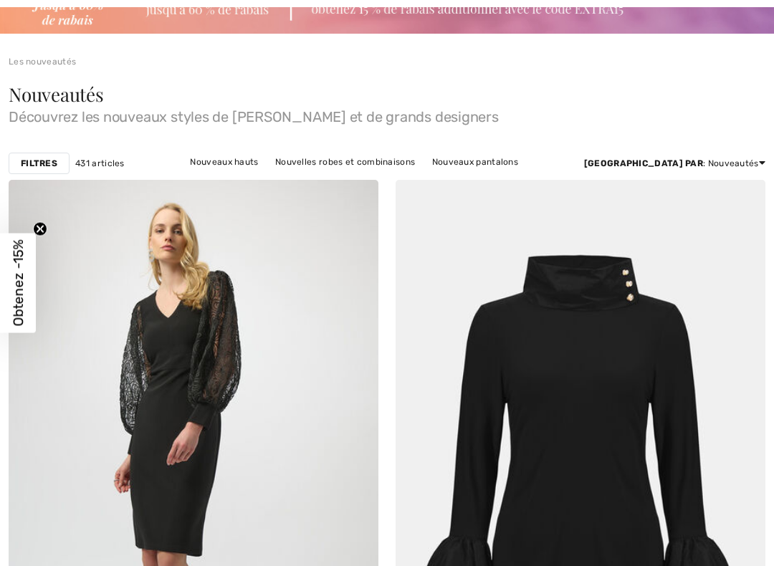
checkbox input "true"
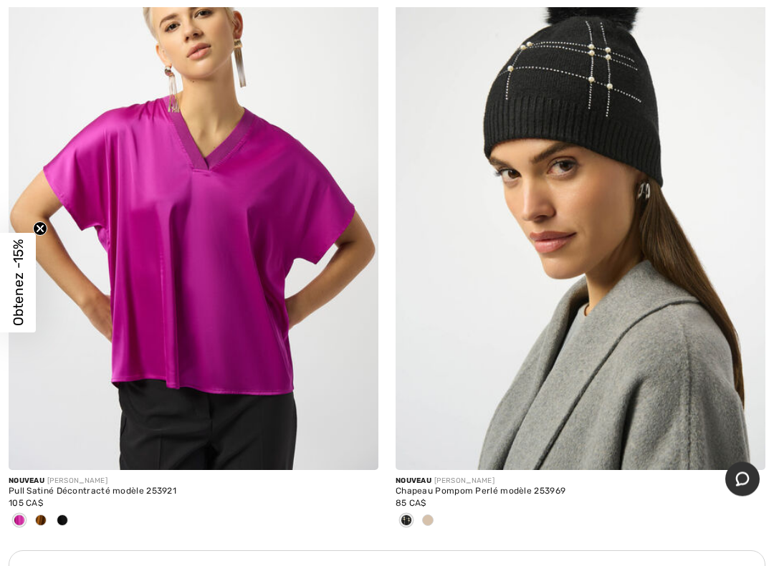
scroll to position [11222, 0]
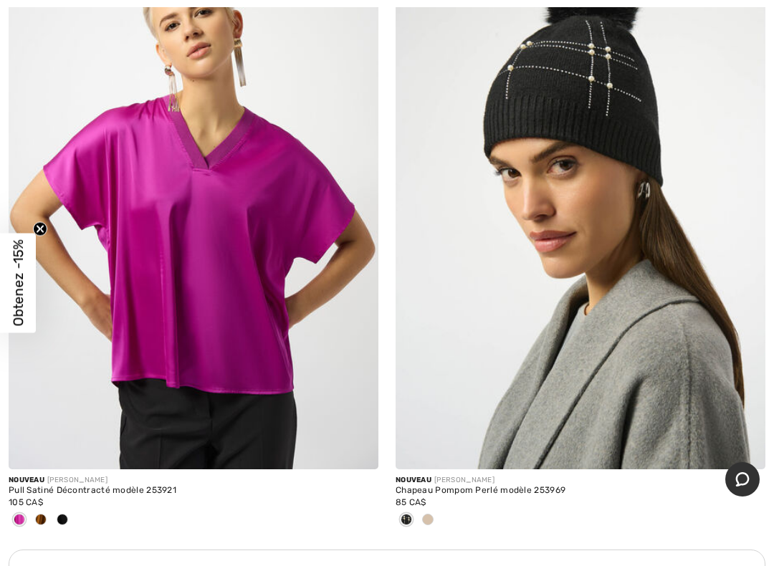
click at [132, 325] on img at bounding box center [194, 192] width 370 height 555
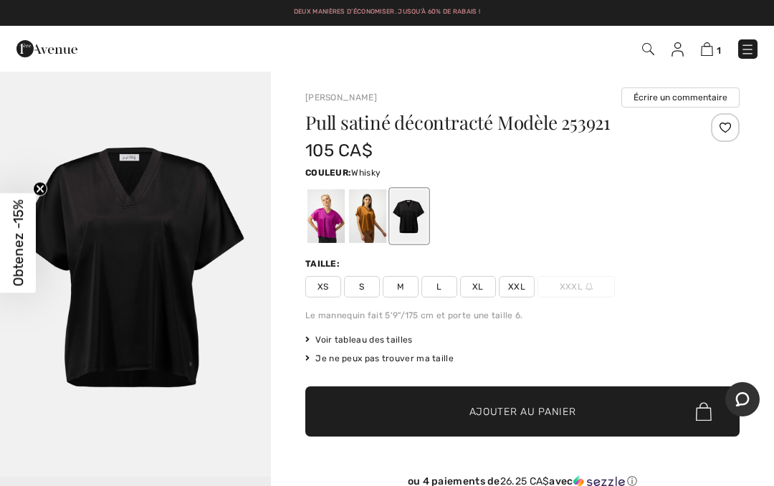
click at [370, 226] on div at bounding box center [367, 216] width 37 height 54
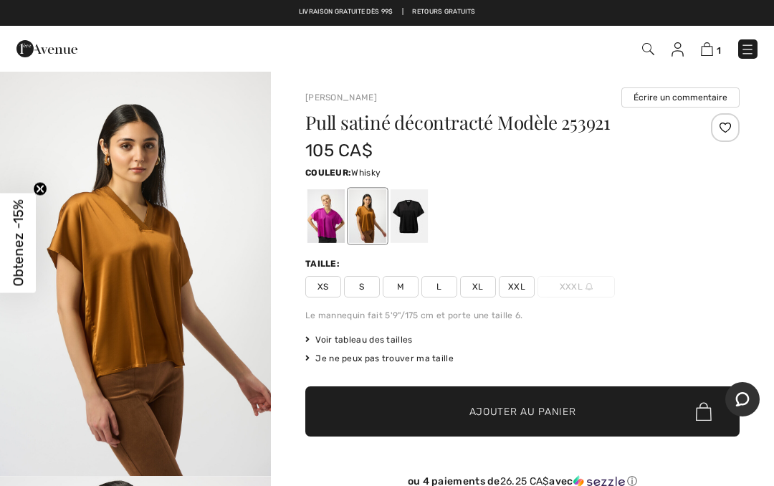
click at [409, 216] on div at bounding box center [409, 216] width 37 height 54
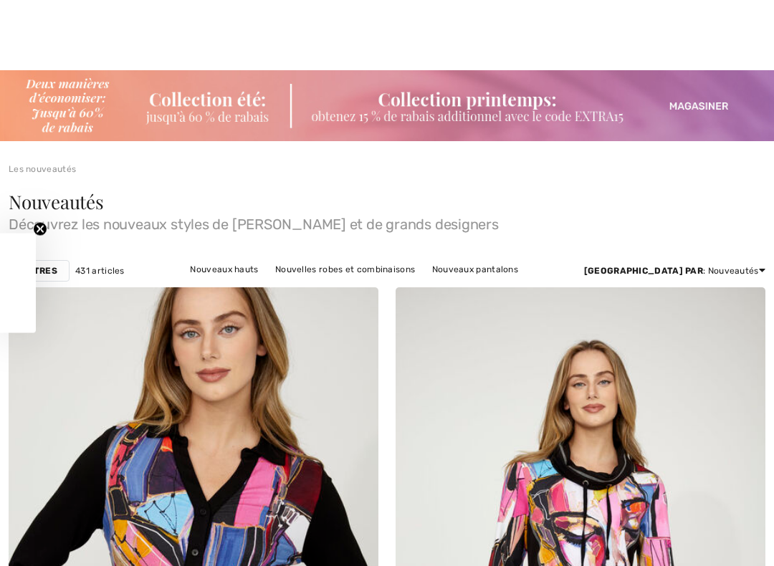
checkbox input "true"
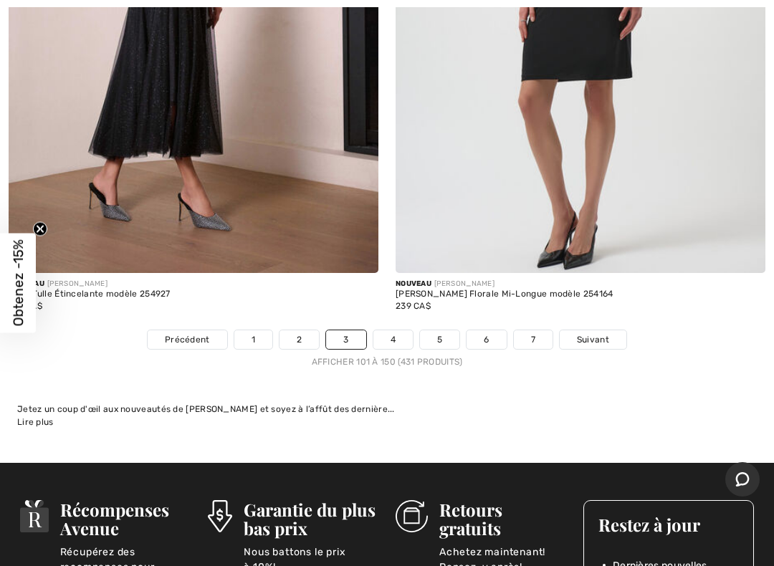
click at [435, 330] on link "5" at bounding box center [439, 339] width 39 height 19
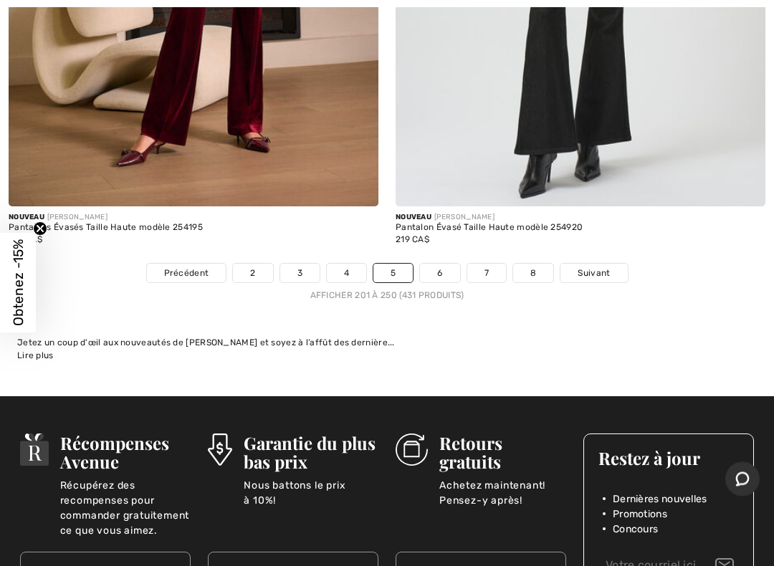
scroll to position [16033, 0]
click at [447, 264] on link "6" at bounding box center [439, 273] width 39 height 19
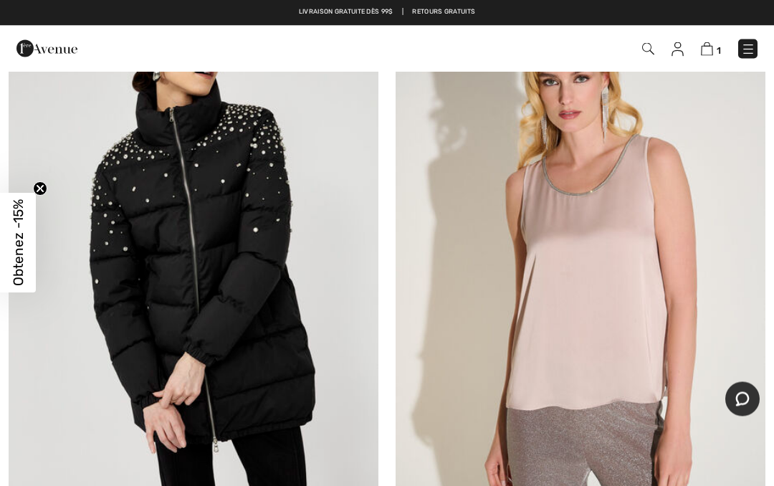
scroll to position [11859, 0]
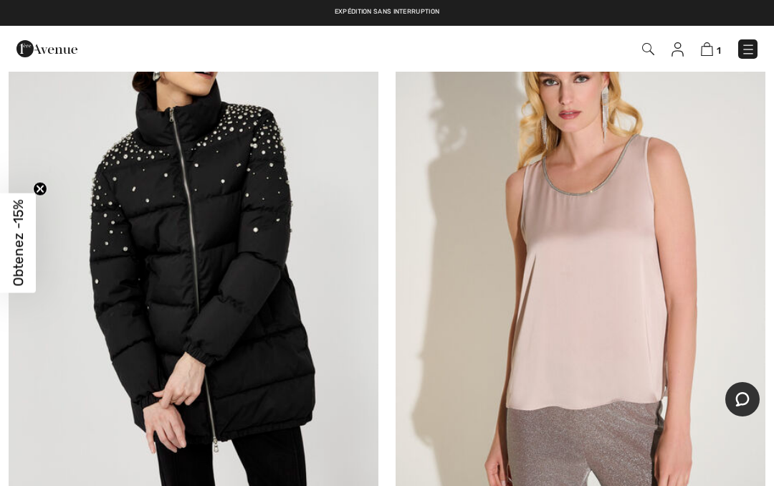
click at [490, 260] on img at bounding box center [581, 266] width 370 height 555
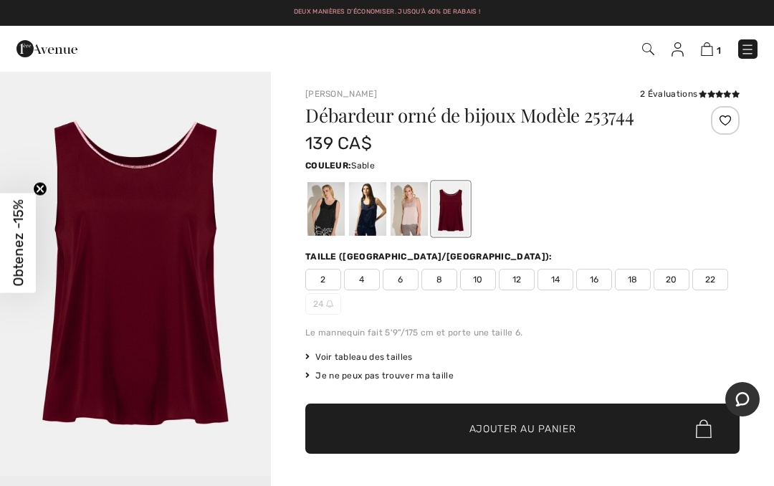
click at [413, 218] on div at bounding box center [409, 209] width 37 height 54
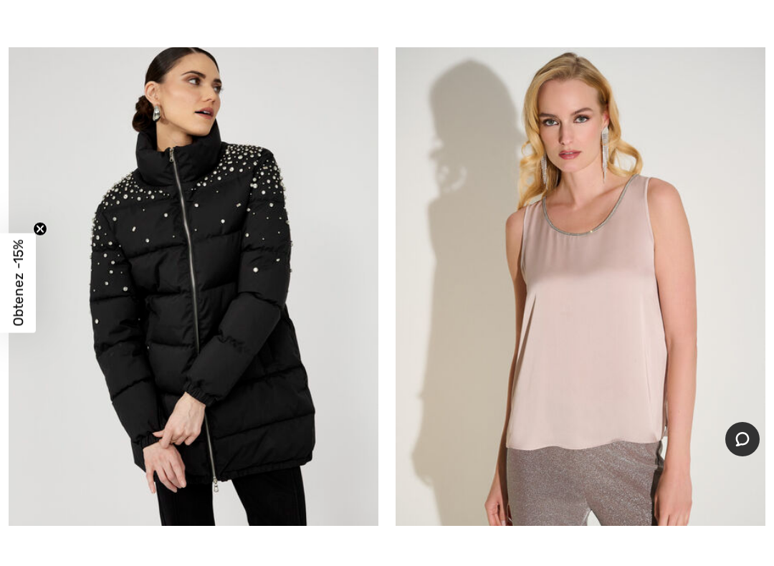
scroll to position [12056, 0]
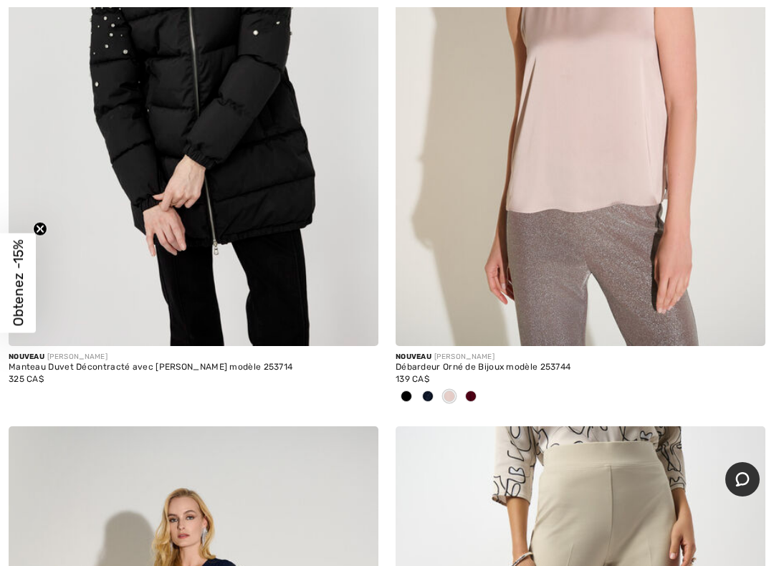
click at [426, 391] on span at bounding box center [427, 396] width 11 height 11
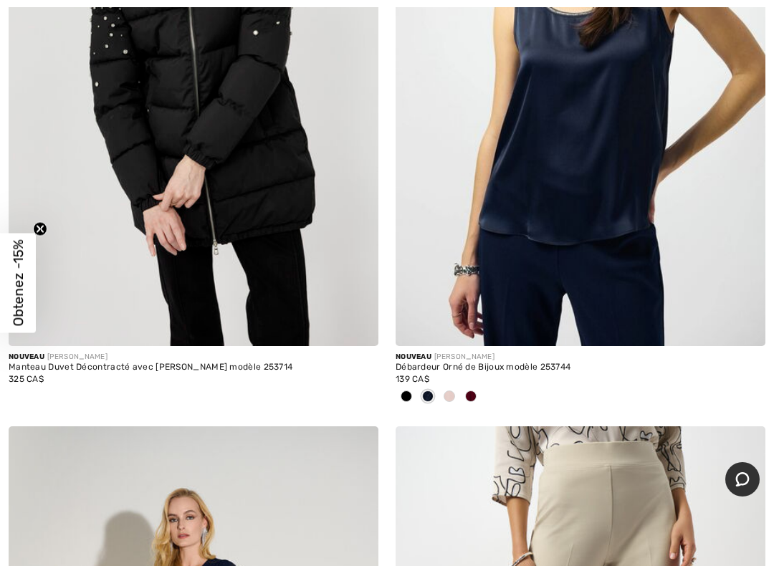
click at [484, 249] on img at bounding box center [581, 68] width 370 height 555
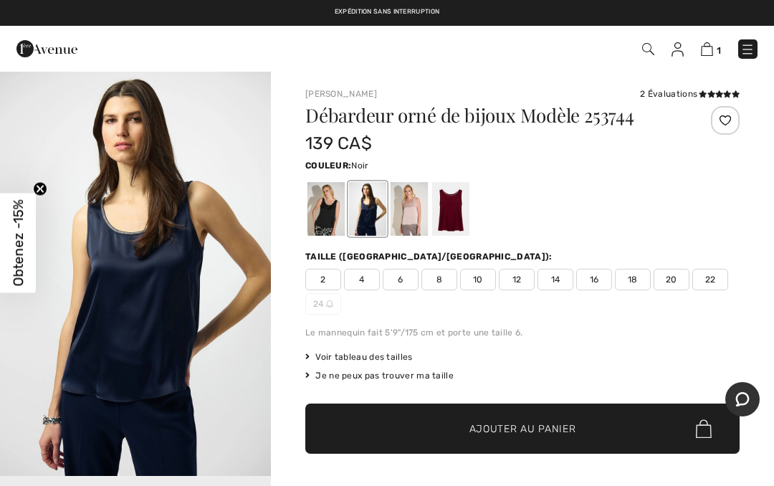
click at [318, 216] on div at bounding box center [325, 209] width 37 height 54
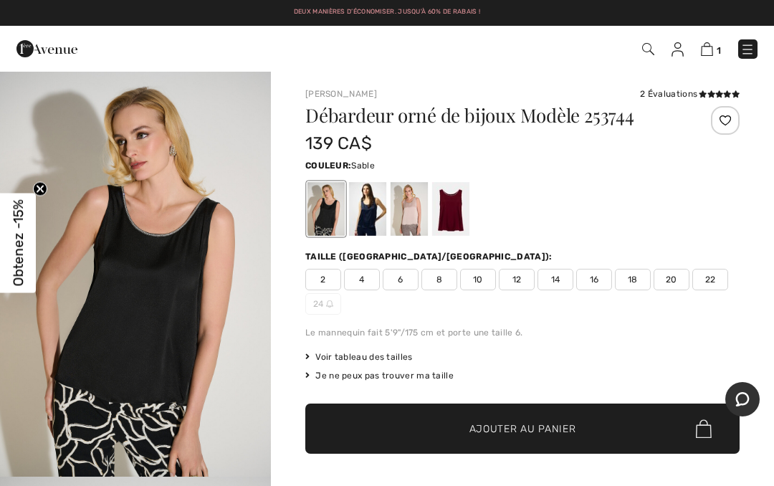
click at [409, 214] on div at bounding box center [409, 209] width 37 height 54
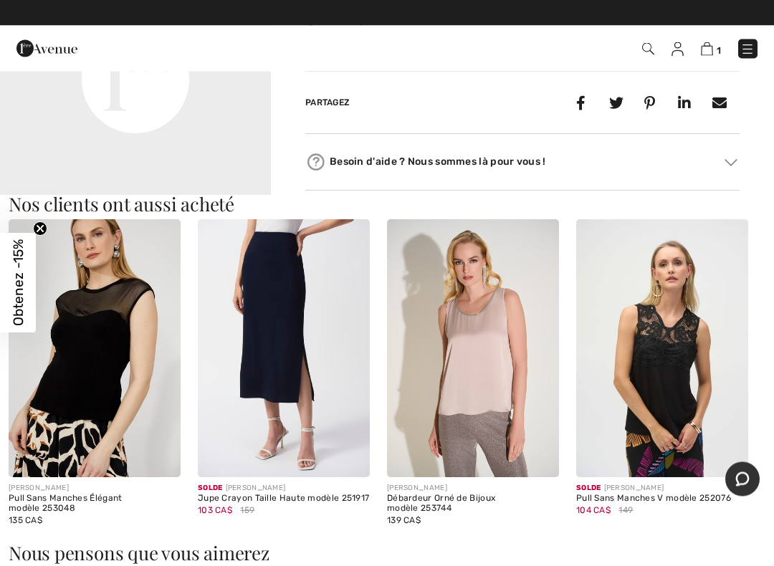
scroll to position [733, 0]
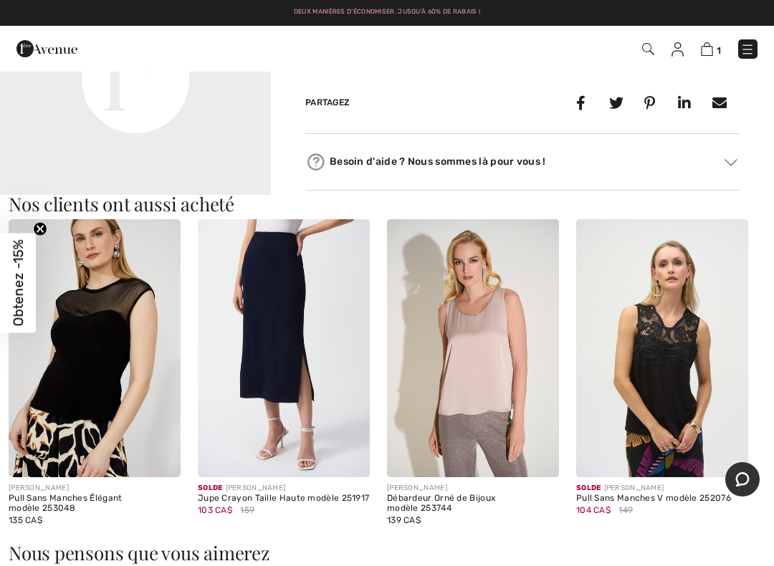
click at [623, 397] on img at bounding box center [662, 348] width 172 height 258
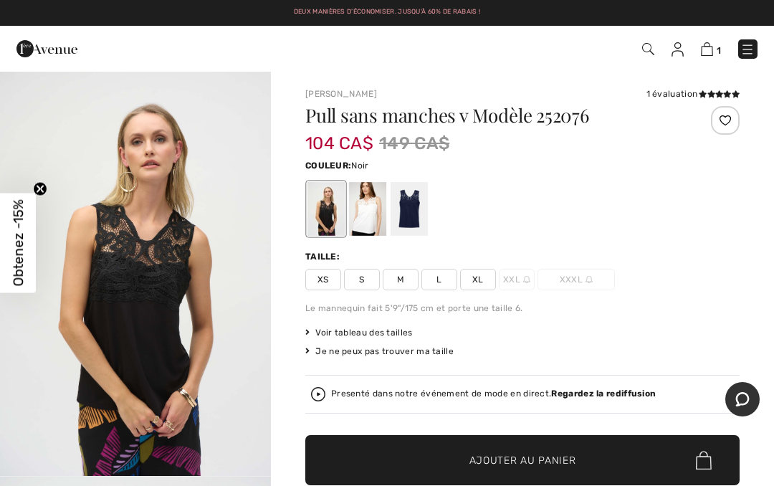
click at [371, 216] on div at bounding box center [367, 209] width 37 height 54
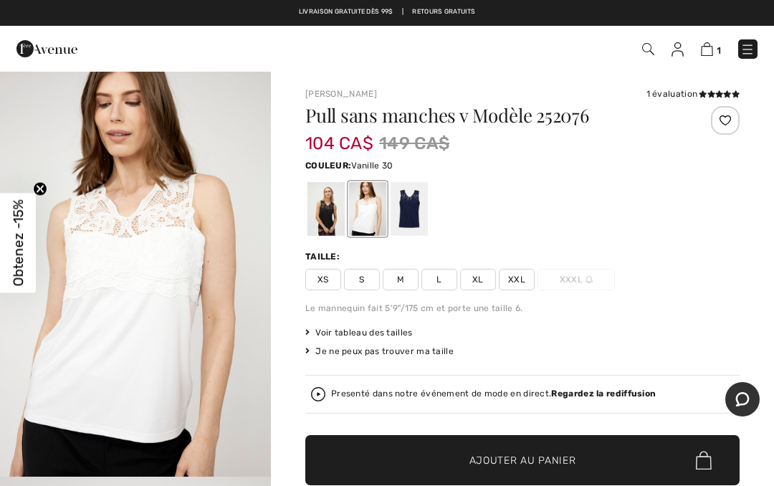
click at [477, 280] on span "XL" at bounding box center [478, 280] width 36 height 22
click at [479, 469] on span "✔ Ajouté au panier Ajouter au panier" at bounding box center [522, 460] width 434 height 50
click at [710, 50] on img at bounding box center [706, 49] width 12 height 14
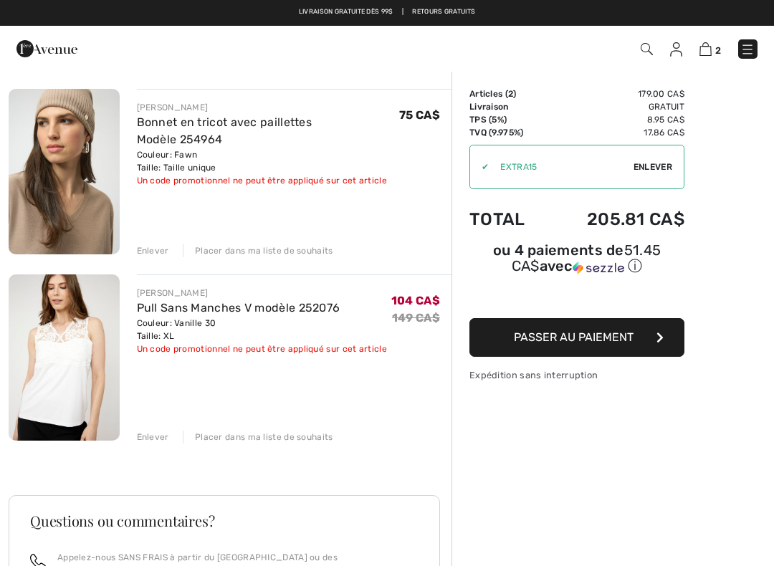
scroll to position [98, 0]
click at [59, 358] on img at bounding box center [64, 358] width 111 height 166
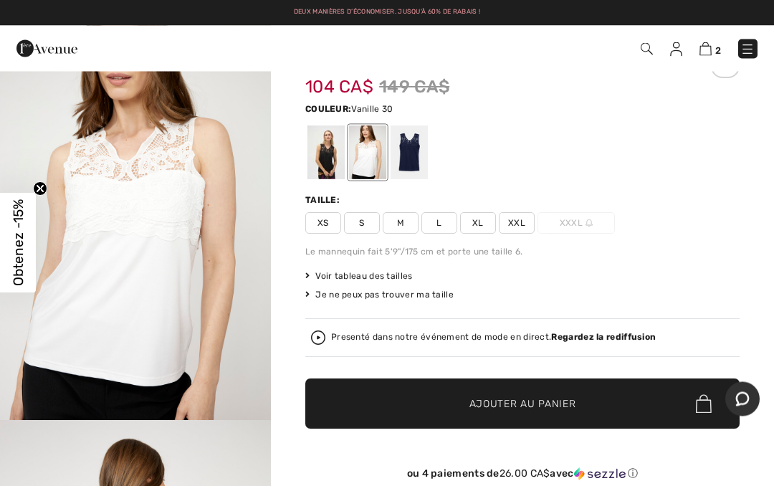
scroll to position [57, 0]
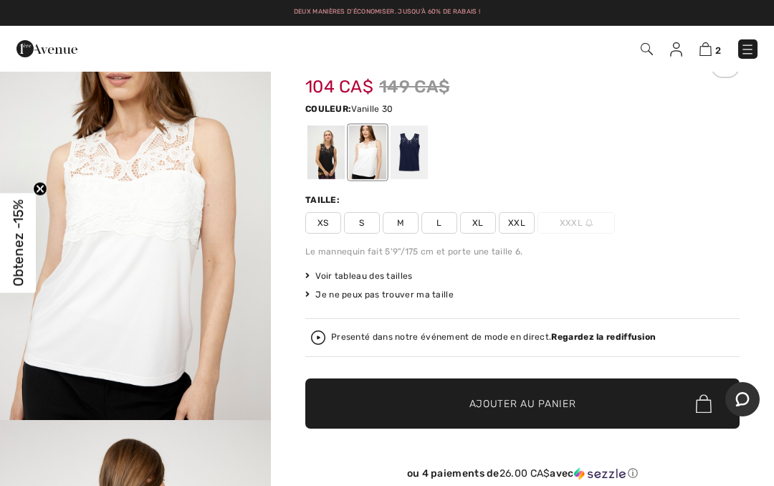
click at [323, 153] on div at bounding box center [325, 152] width 37 height 54
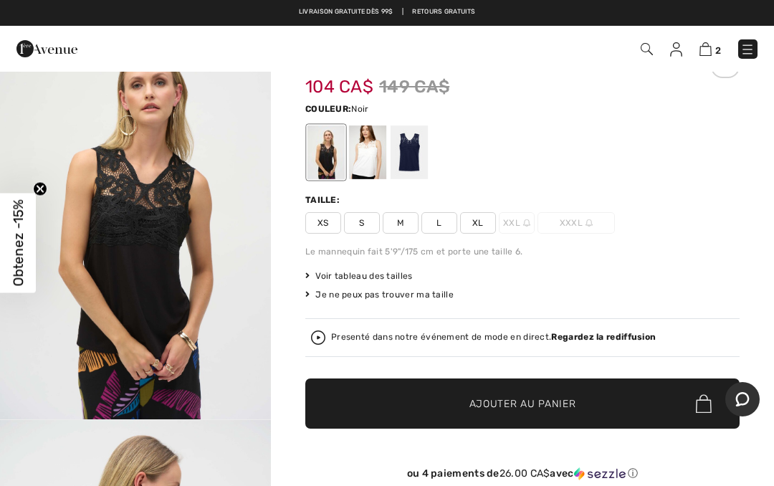
click at [476, 228] on span "XL" at bounding box center [478, 223] width 36 height 22
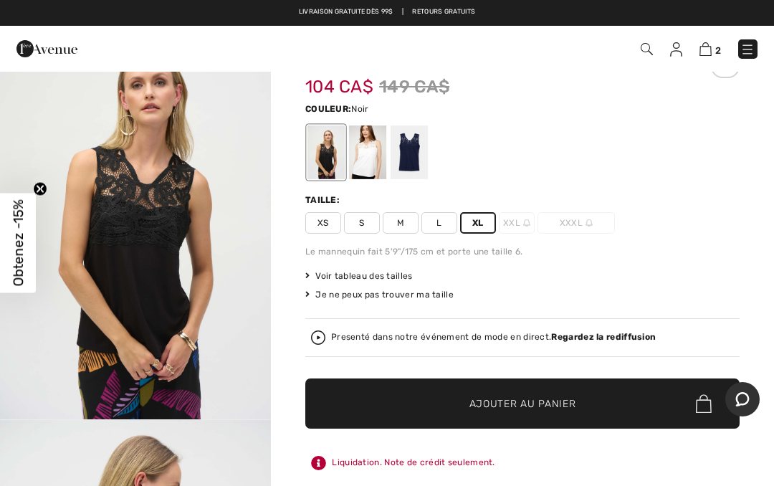
click at [490, 407] on span "Ajouter au panier" at bounding box center [522, 403] width 107 height 15
click at [703, 54] on img at bounding box center [706, 49] width 12 height 14
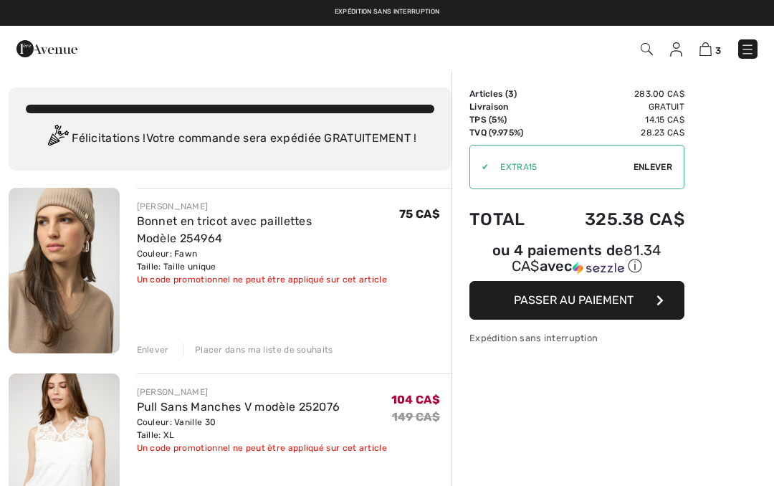
checkbox input "true"
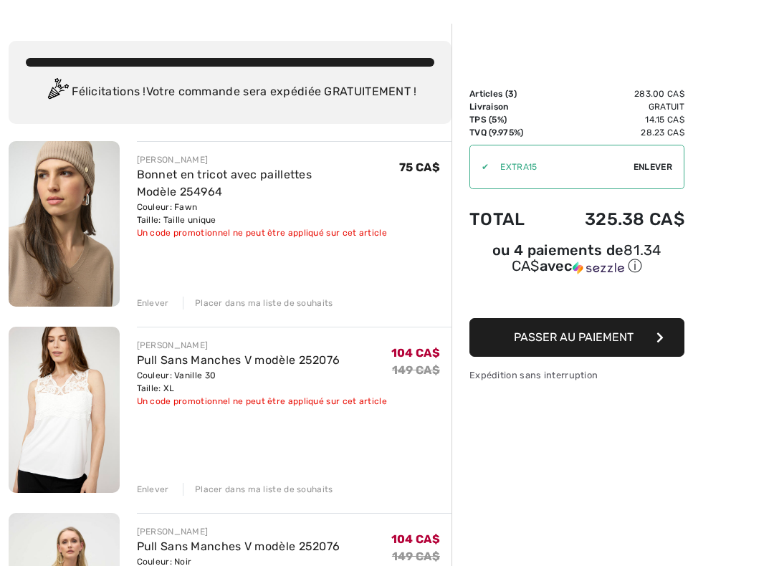
scroll to position [46, 0]
click at [148, 485] on div "Enlever" at bounding box center [153, 490] width 32 height 13
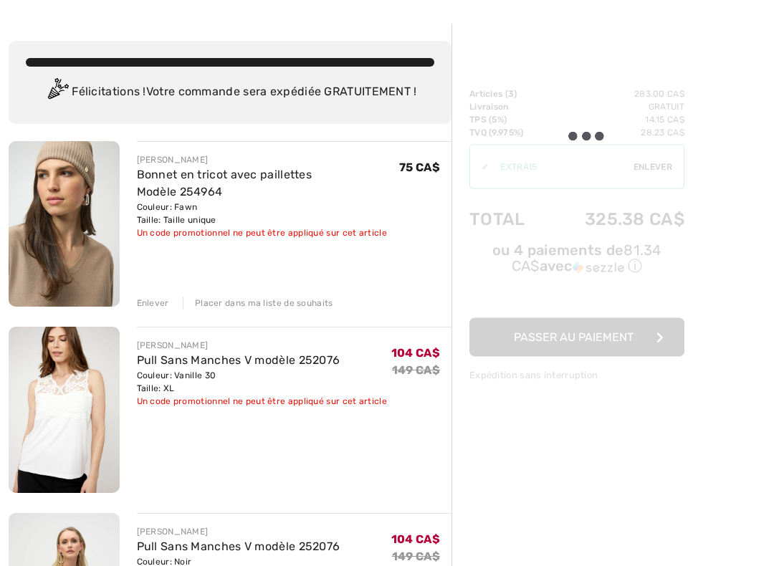
scroll to position [47, 0]
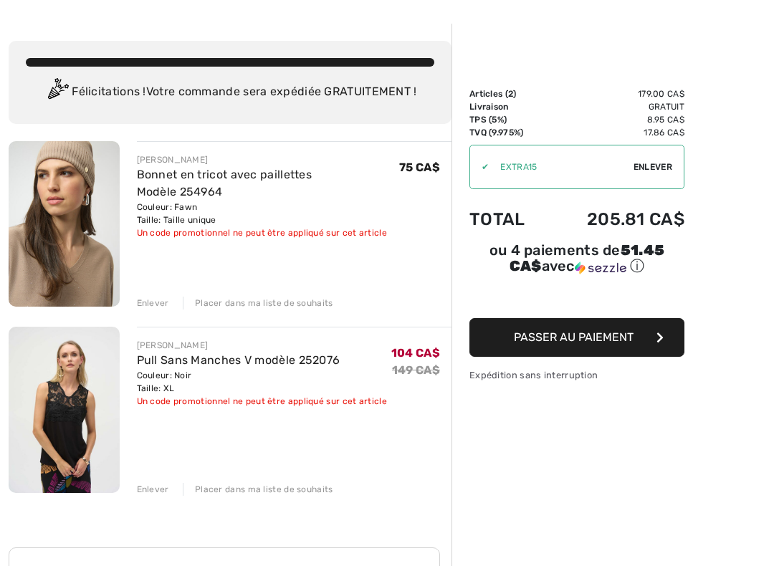
click at [542, 339] on span "Passer au paiement" at bounding box center [574, 337] width 120 height 14
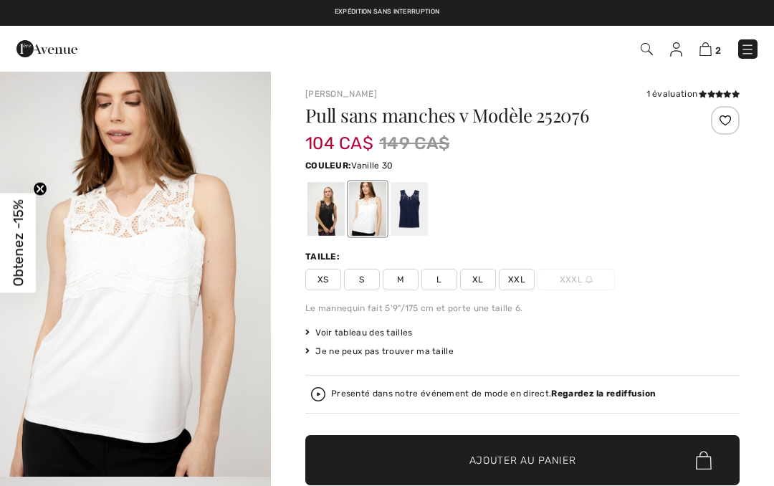
scroll to position [57, 0]
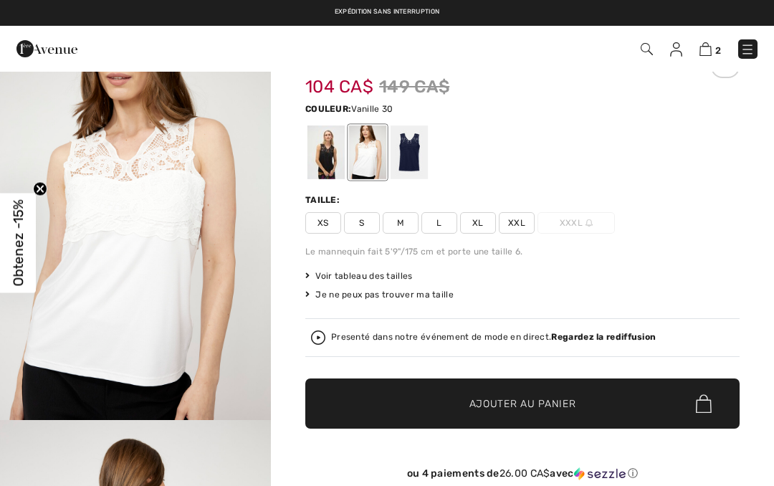
checkbox input "true"
click at [706, 52] on img at bounding box center [706, 49] width 12 height 14
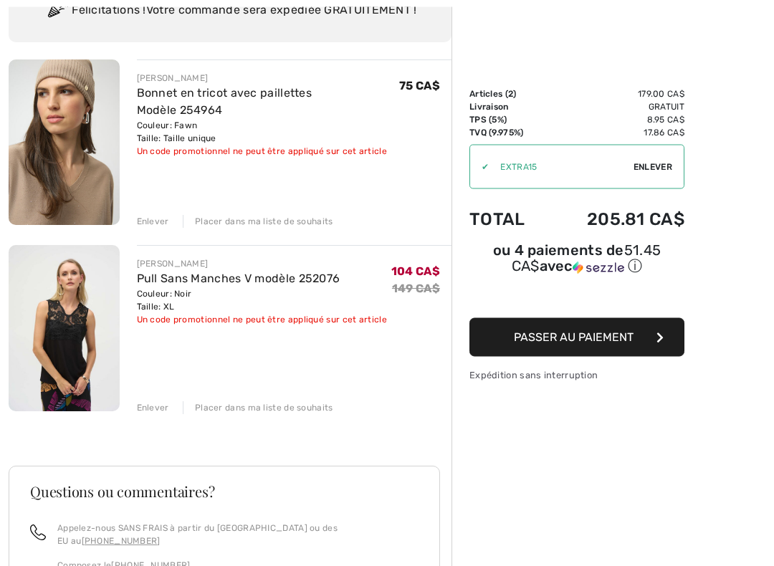
scroll to position [128, 0]
click at [141, 412] on div "Enlever" at bounding box center [153, 407] width 32 height 13
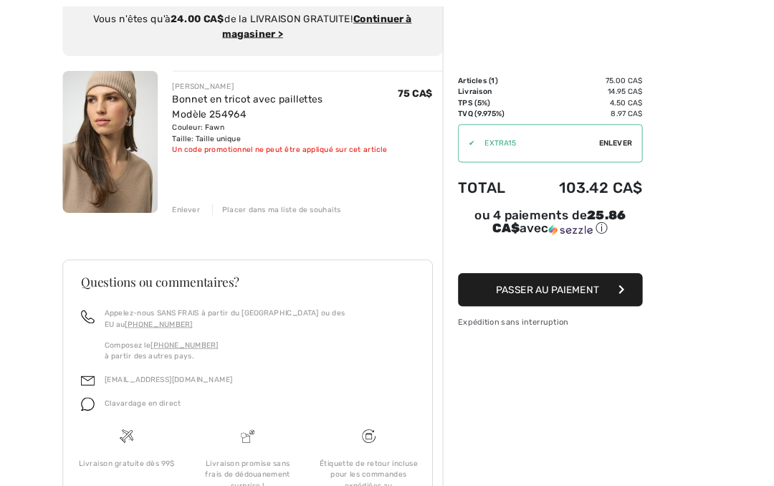
scroll to position [0, 0]
